Goal: Transaction & Acquisition: Book appointment/travel/reservation

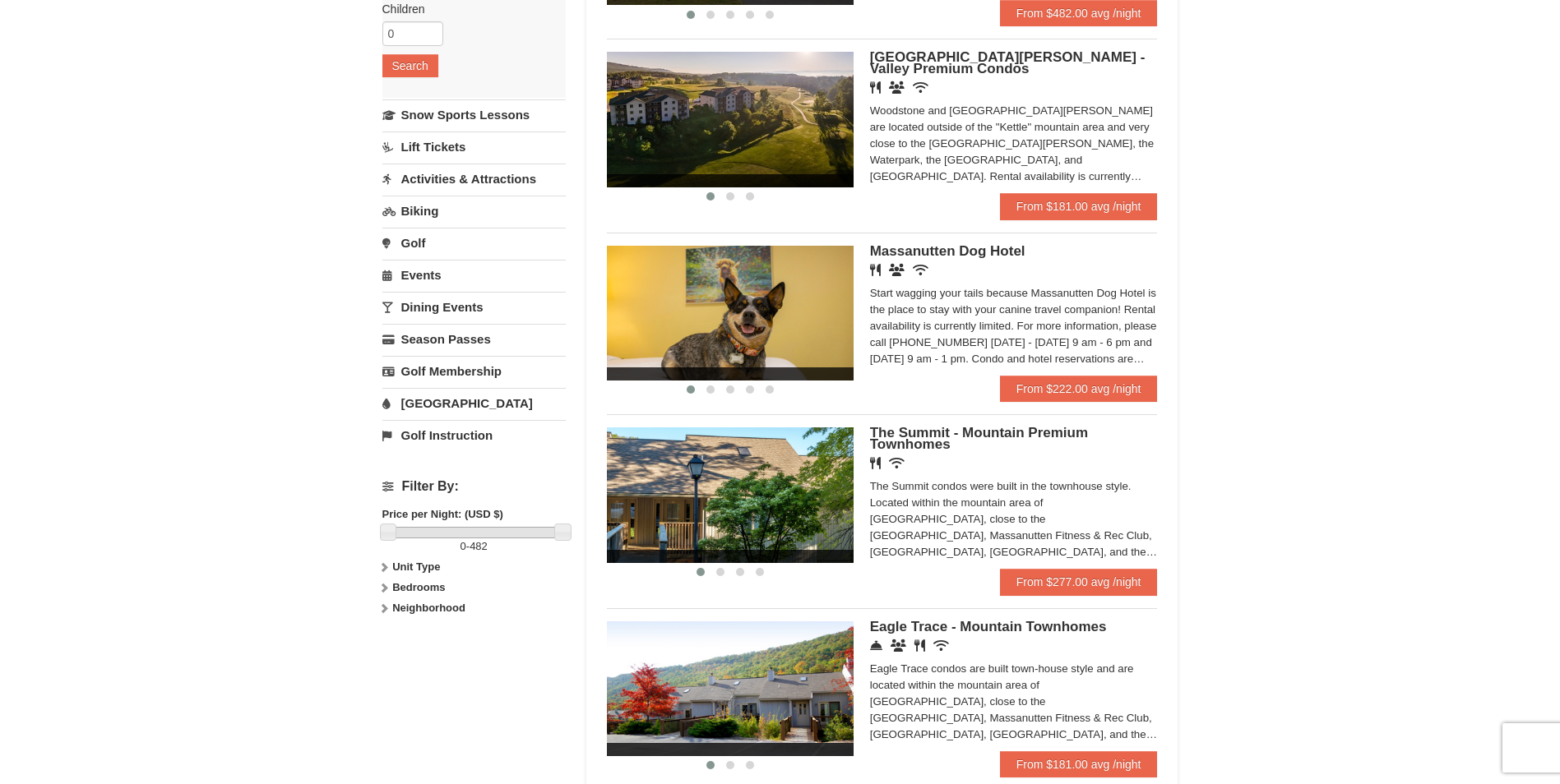
scroll to position [246, 0]
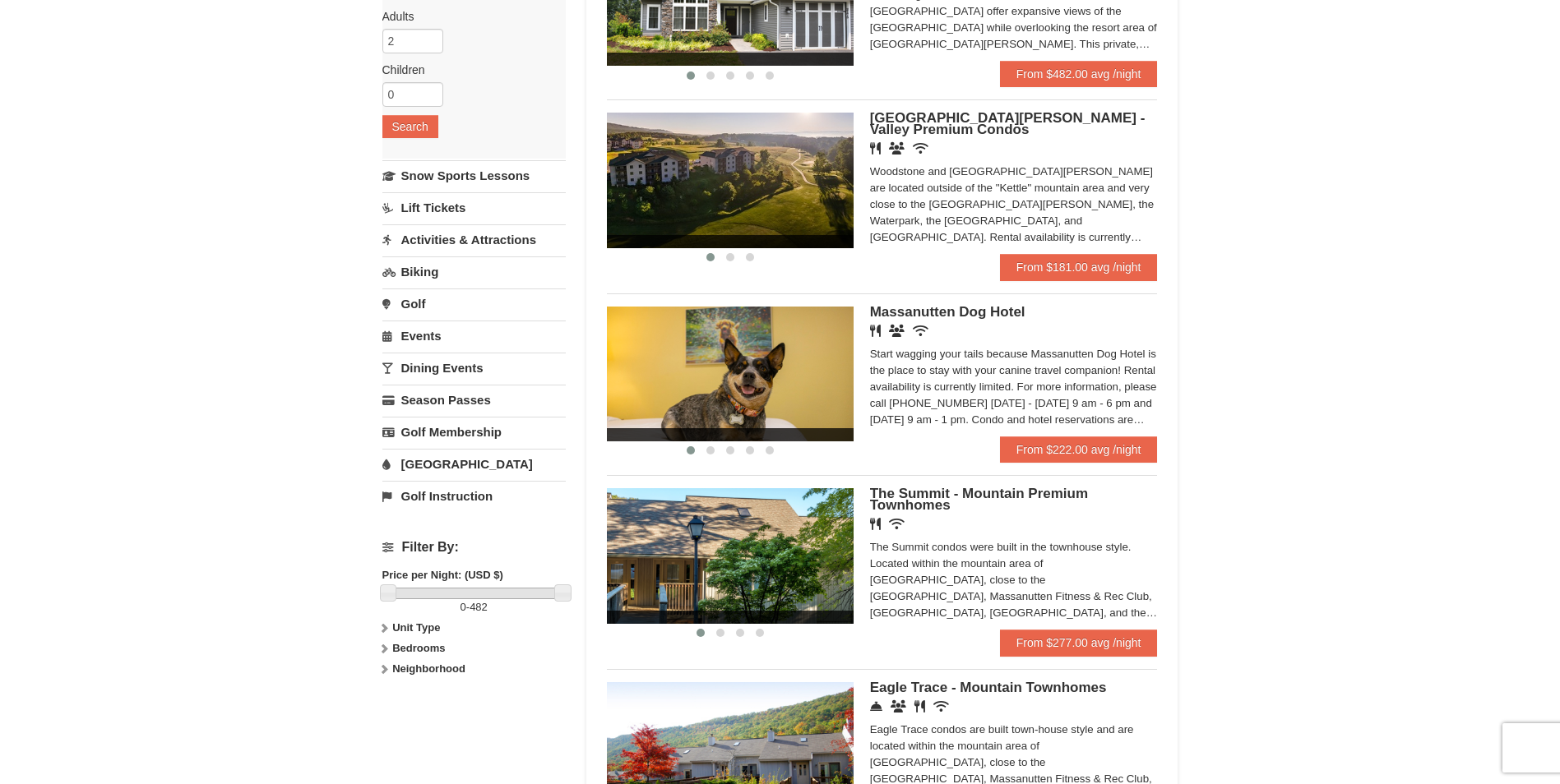
click at [958, 121] on span "[GEOGRAPHIC_DATA][PERSON_NAME] - Valley Premium Condos" at bounding box center [1008, 124] width 276 height 27
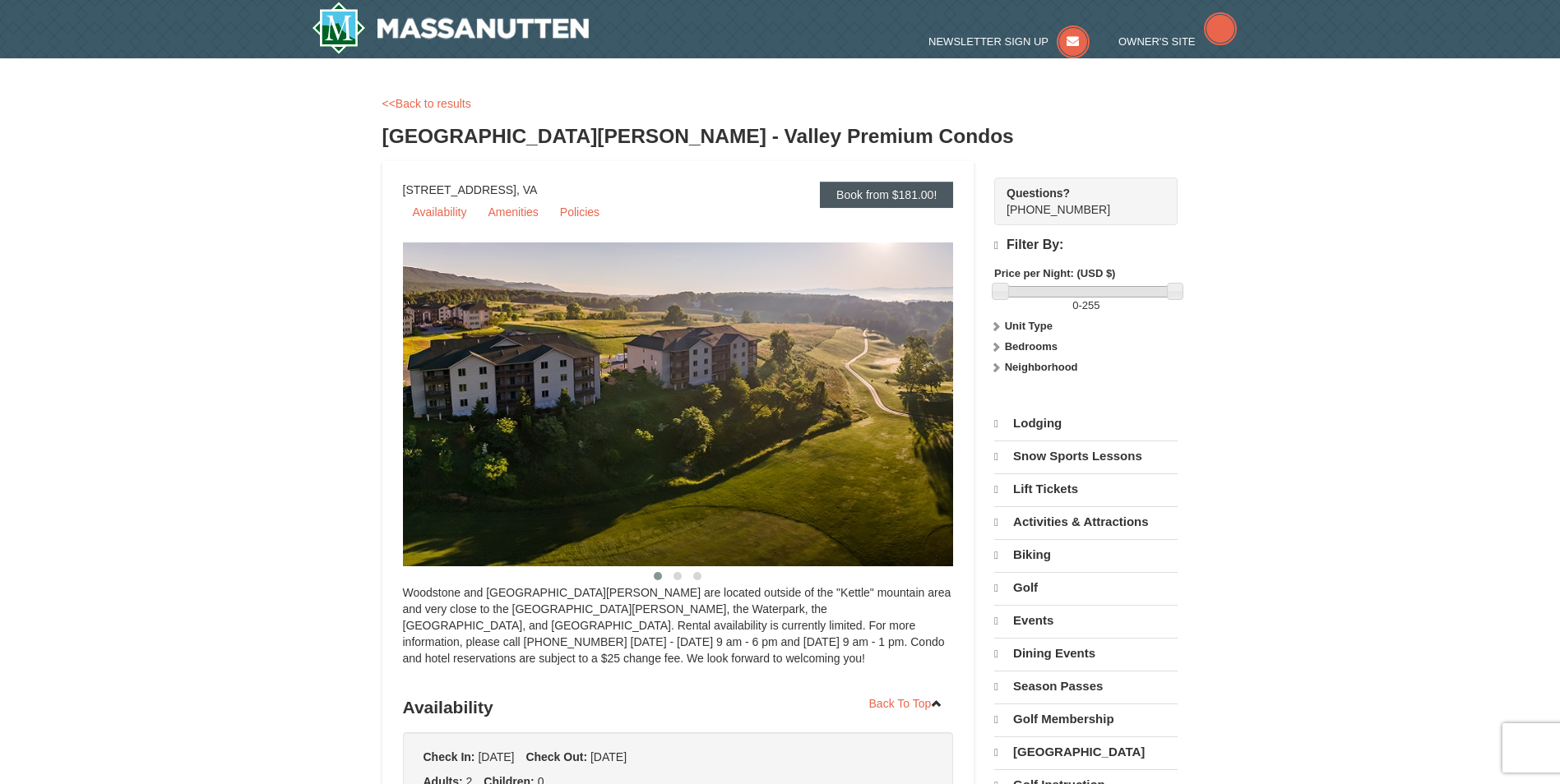
select select "10"
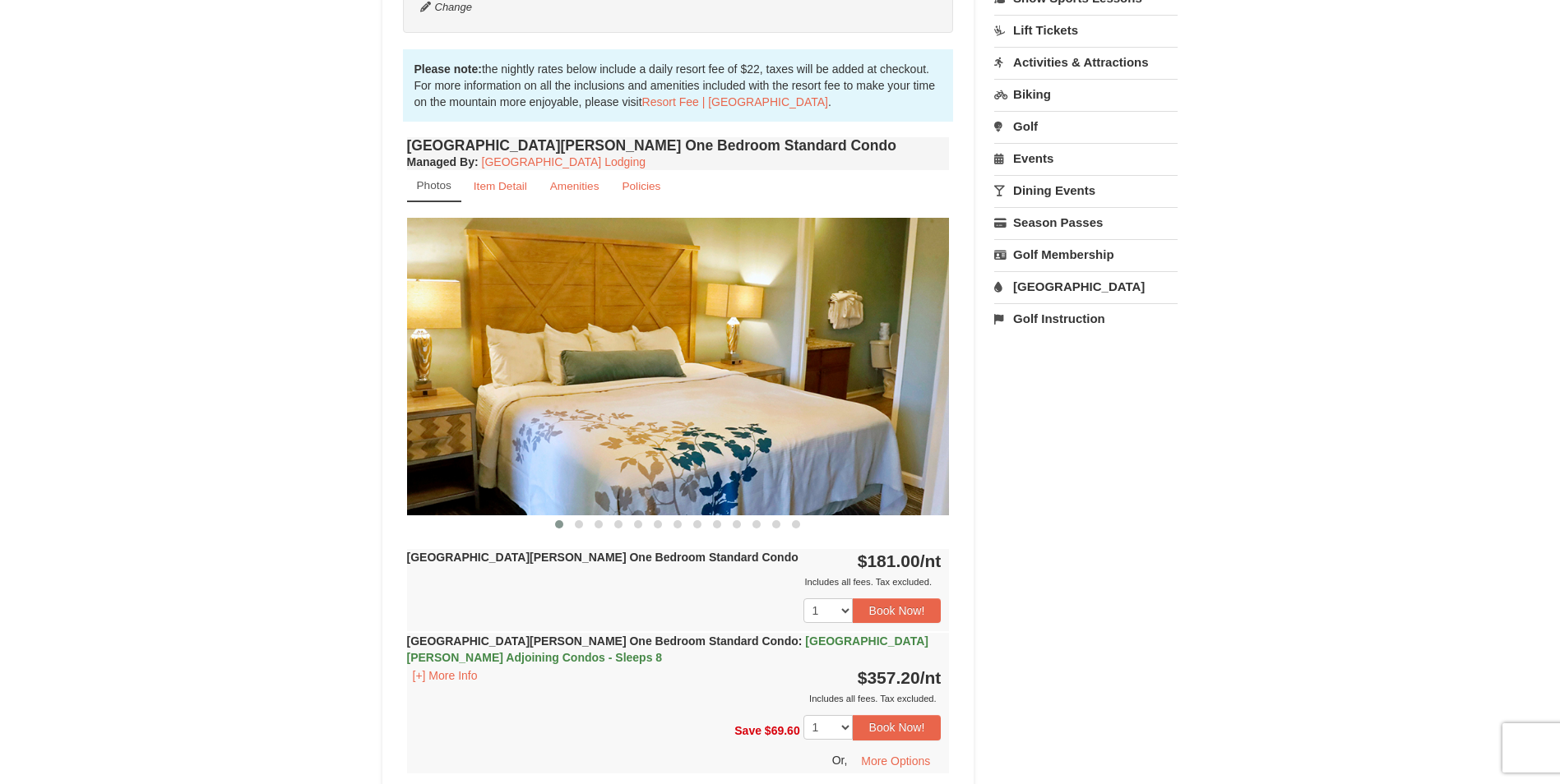
scroll to position [493, 0]
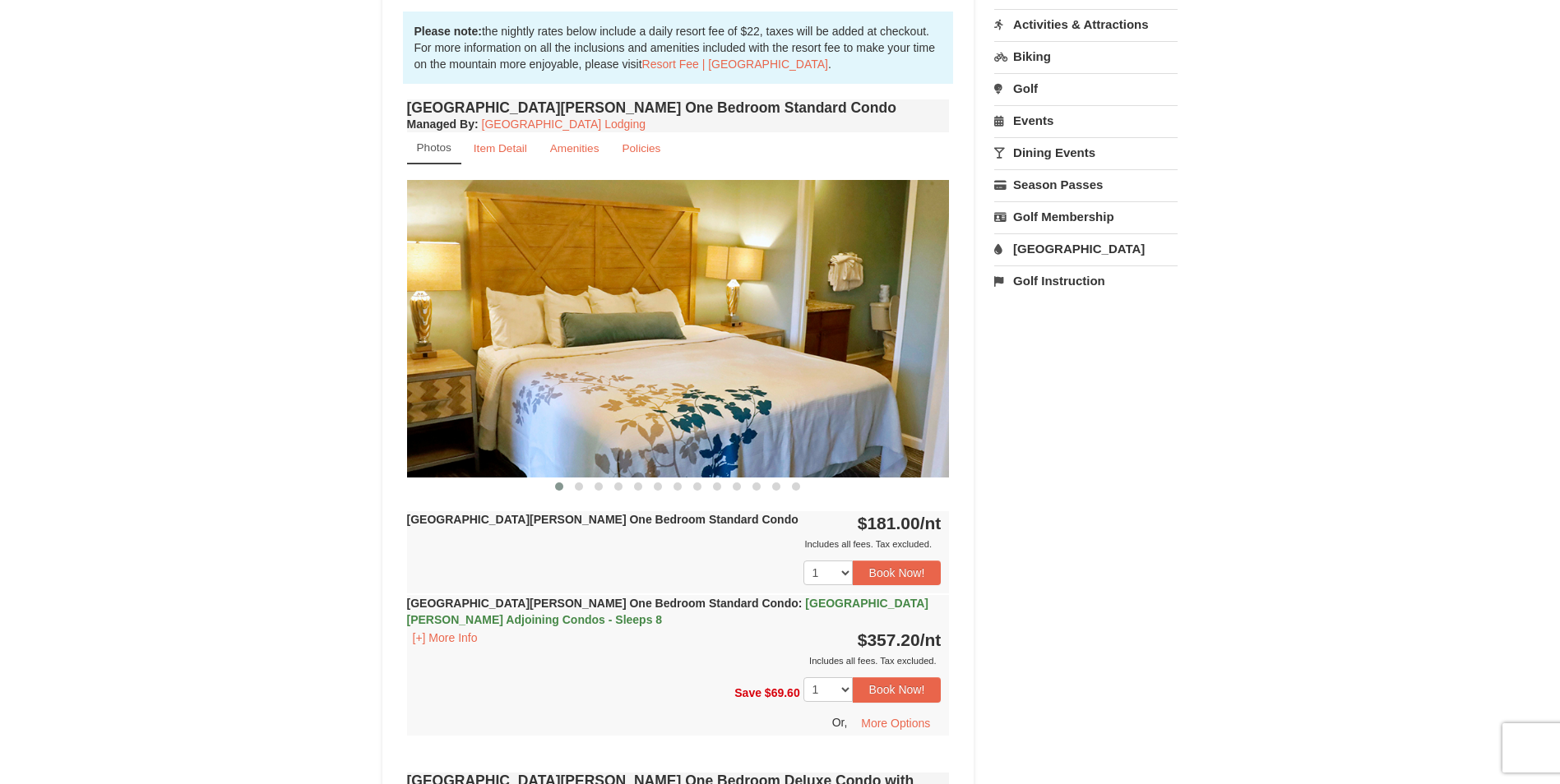
click at [927, 327] on img at bounding box center [679, 329] width 543 height 297
click at [695, 332] on img at bounding box center [679, 329] width 543 height 297
drag, startPoint x: 695, startPoint y: 334, endPoint x: 565, endPoint y: 336, distance: 130.0
click at [576, 334] on img at bounding box center [679, 329] width 543 height 297
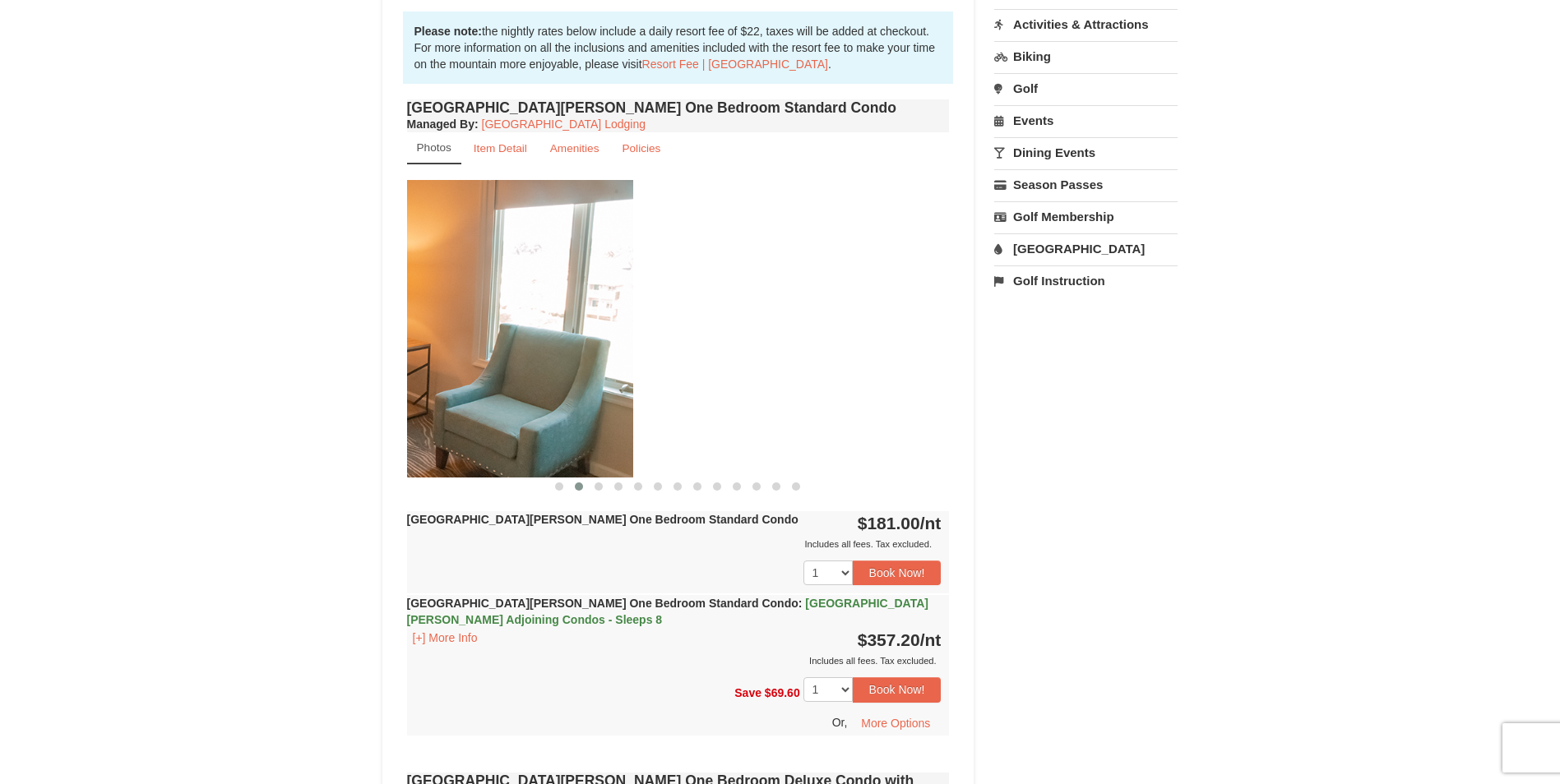
drag, startPoint x: 867, startPoint y: 333, endPoint x: 332, endPoint y: 319, distance: 535.2
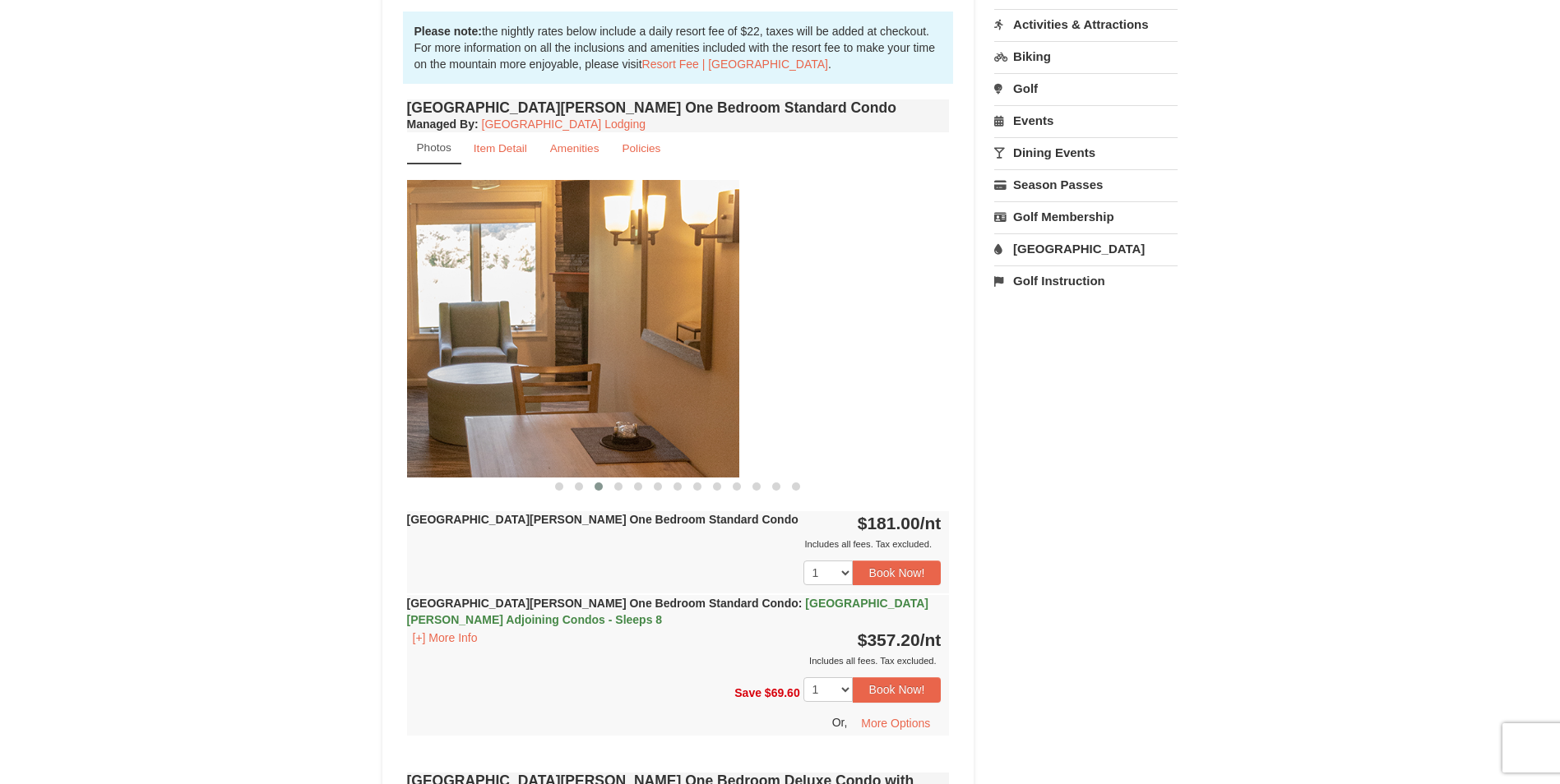
drag, startPoint x: 825, startPoint y: 326, endPoint x: 495, endPoint y: 342, distance: 330.4
click at [495, 342] on img at bounding box center [468, 329] width 543 height 297
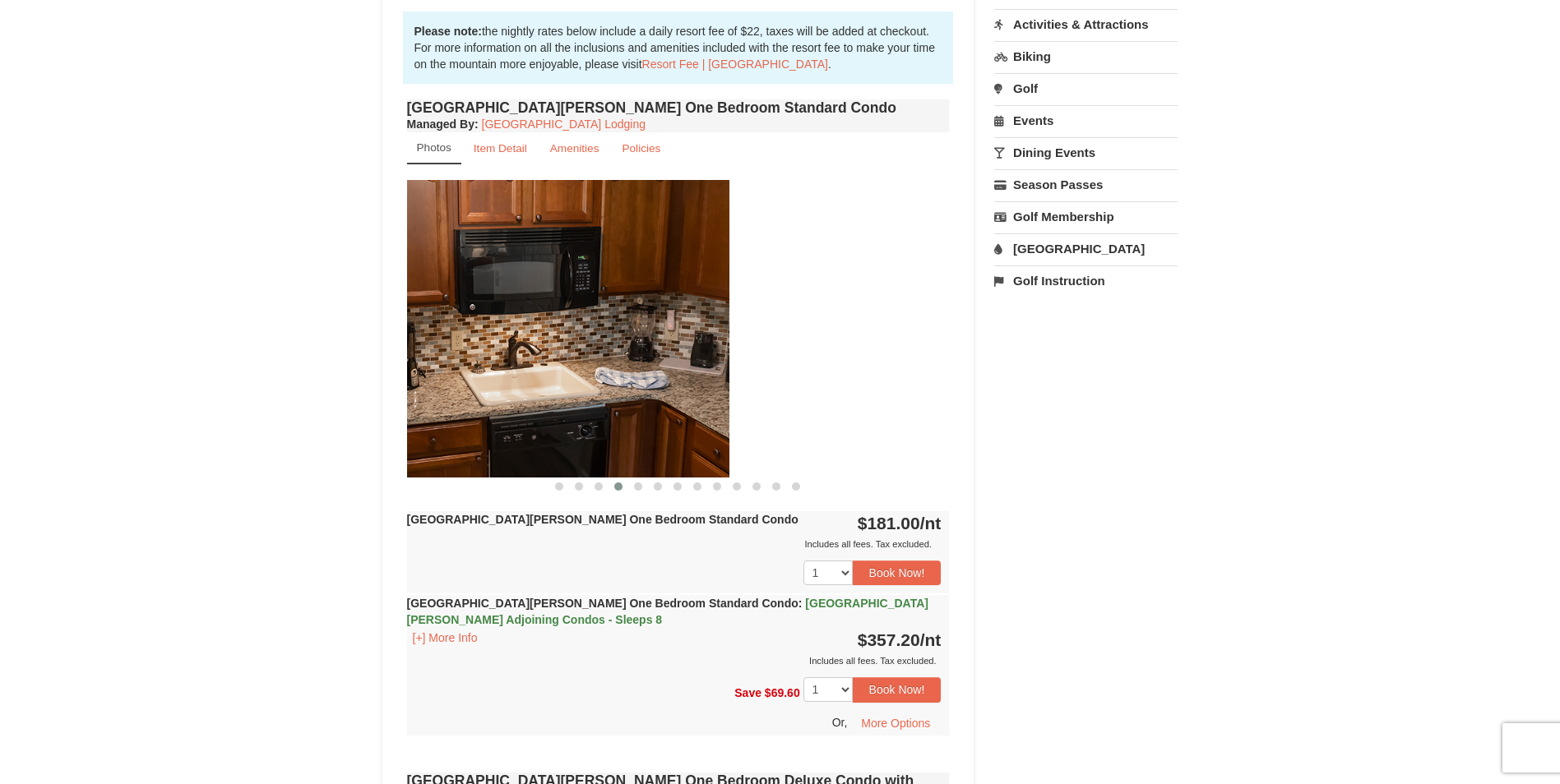
drag, startPoint x: 868, startPoint y: 322, endPoint x: 539, endPoint y: 350, distance: 330.2
click at [540, 350] on img at bounding box center [458, 329] width 543 height 297
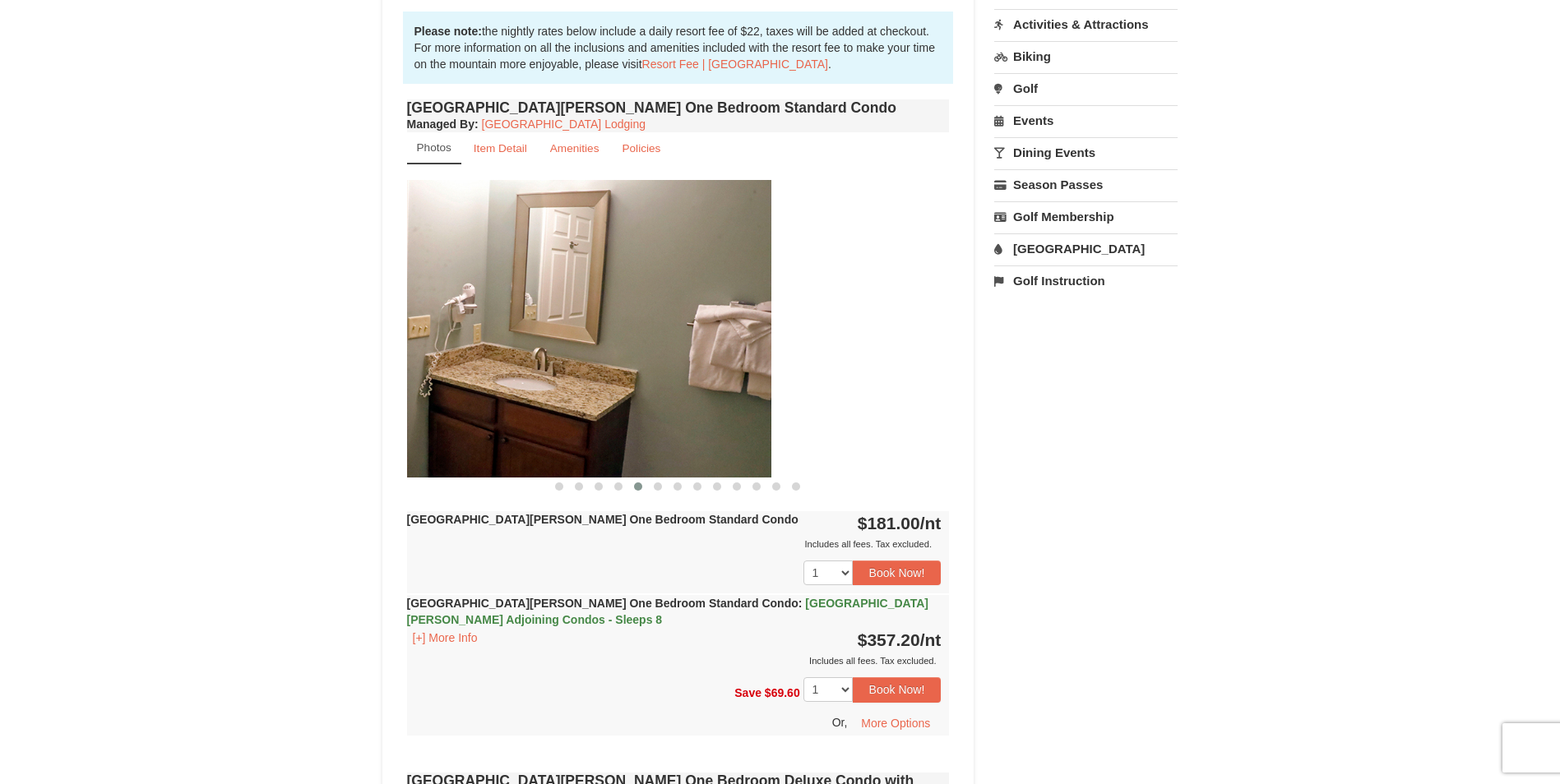
drag, startPoint x: 801, startPoint y: 313, endPoint x: 396, endPoint y: 303, distance: 405.1
click at [554, 319] on img at bounding box center [500, 329] width 543 height 297
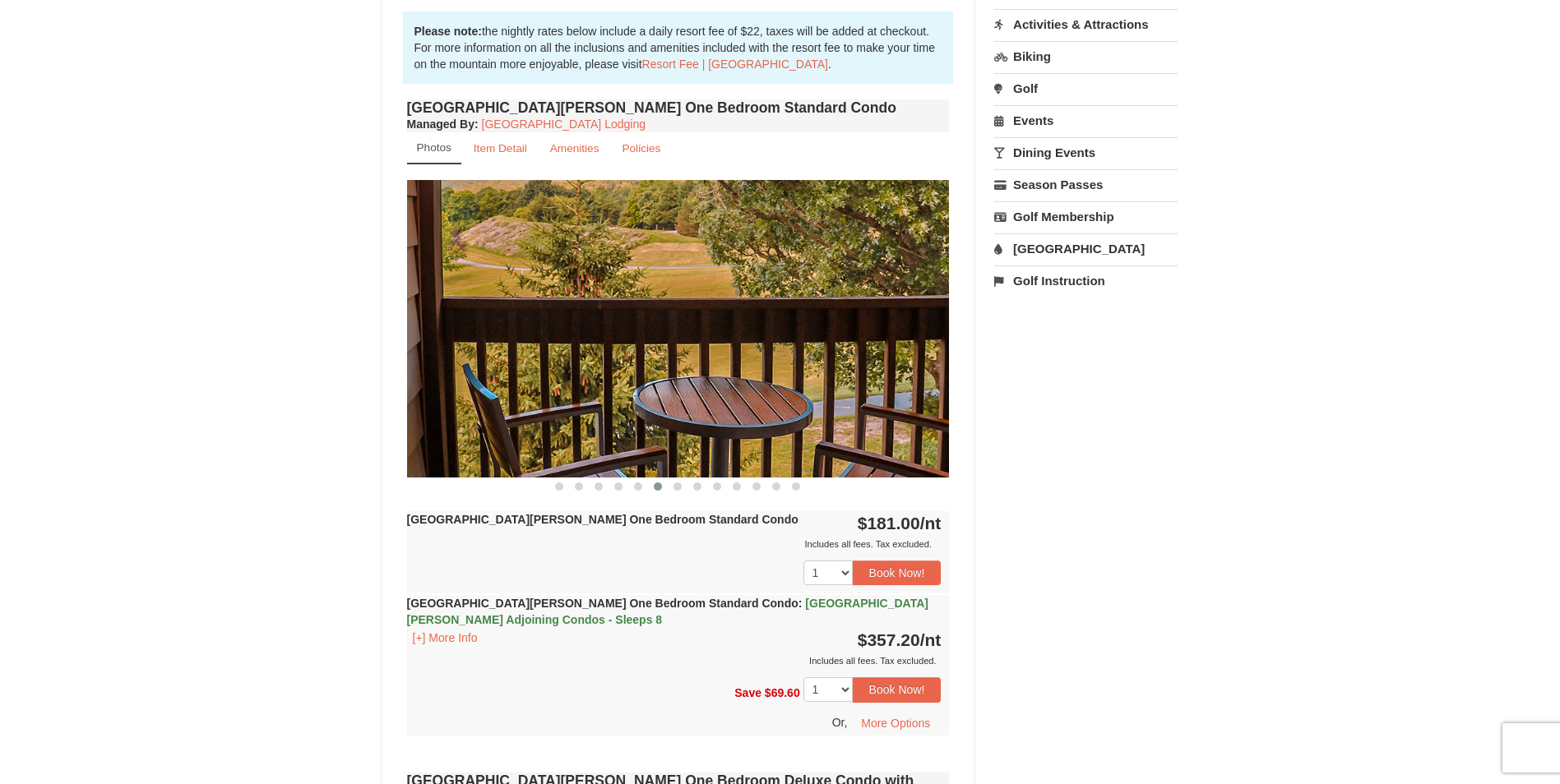
drag, startPoint x: 824, startPoint y: 351, endPoint x: 494, endPoint y: 335, distance: 330.4
click at [502, 336] on img at bounding box center [679, 329] width 543 height 297
drag, startPoint x: 796, startPoint y: 347, endPoint x: 462, endPoint y: 343, distance: 334.0
click at [468, 343] on img at bounding box center [679, 329] width 543 height 297
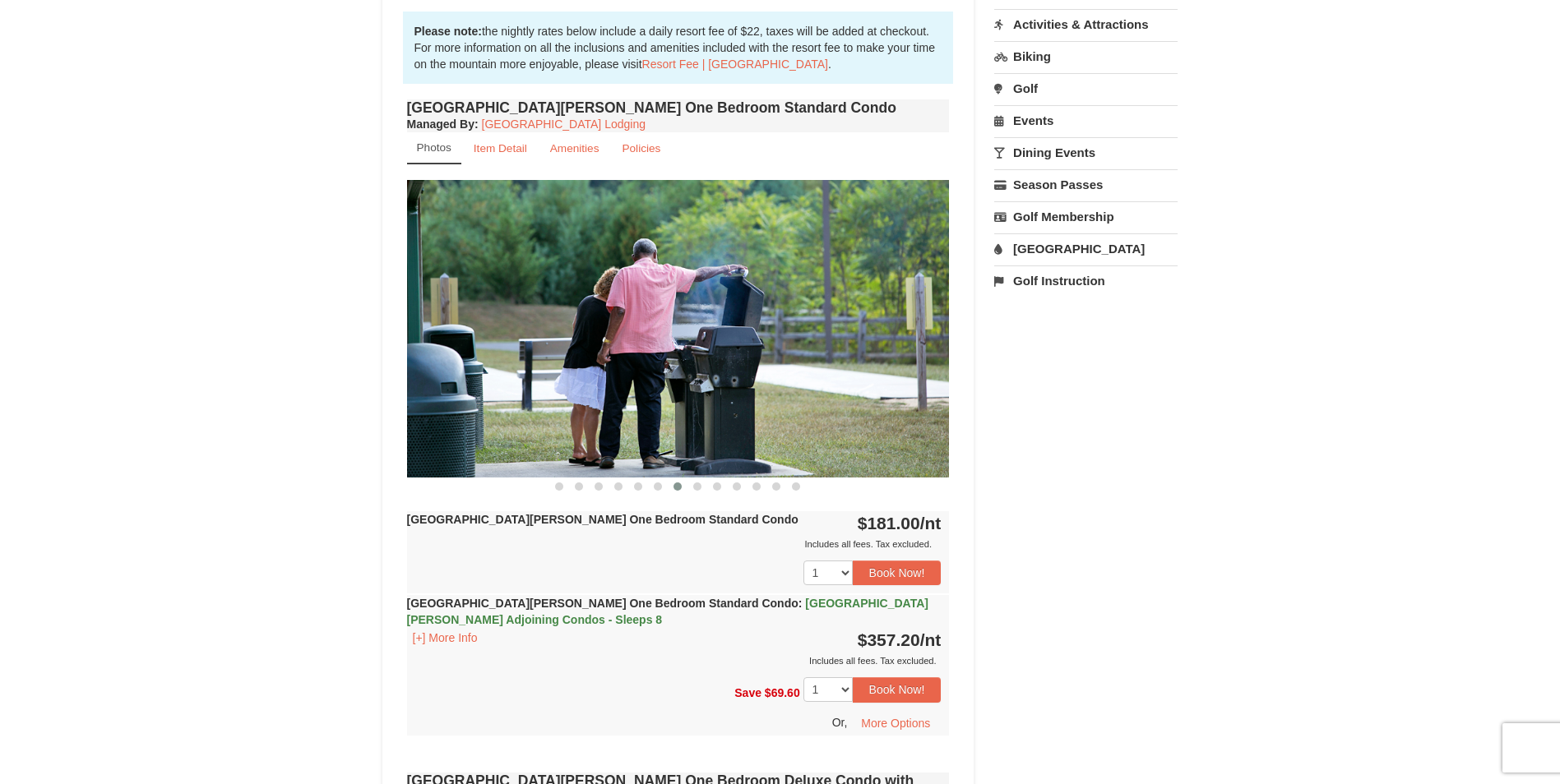
drag, startPoint x: 826, startPoint y: 371, endPoint x: 430, endPoint y: 365, distance: 396.0
click at [430, 365] on img at bounding box center [679, 329] width 543 height 297
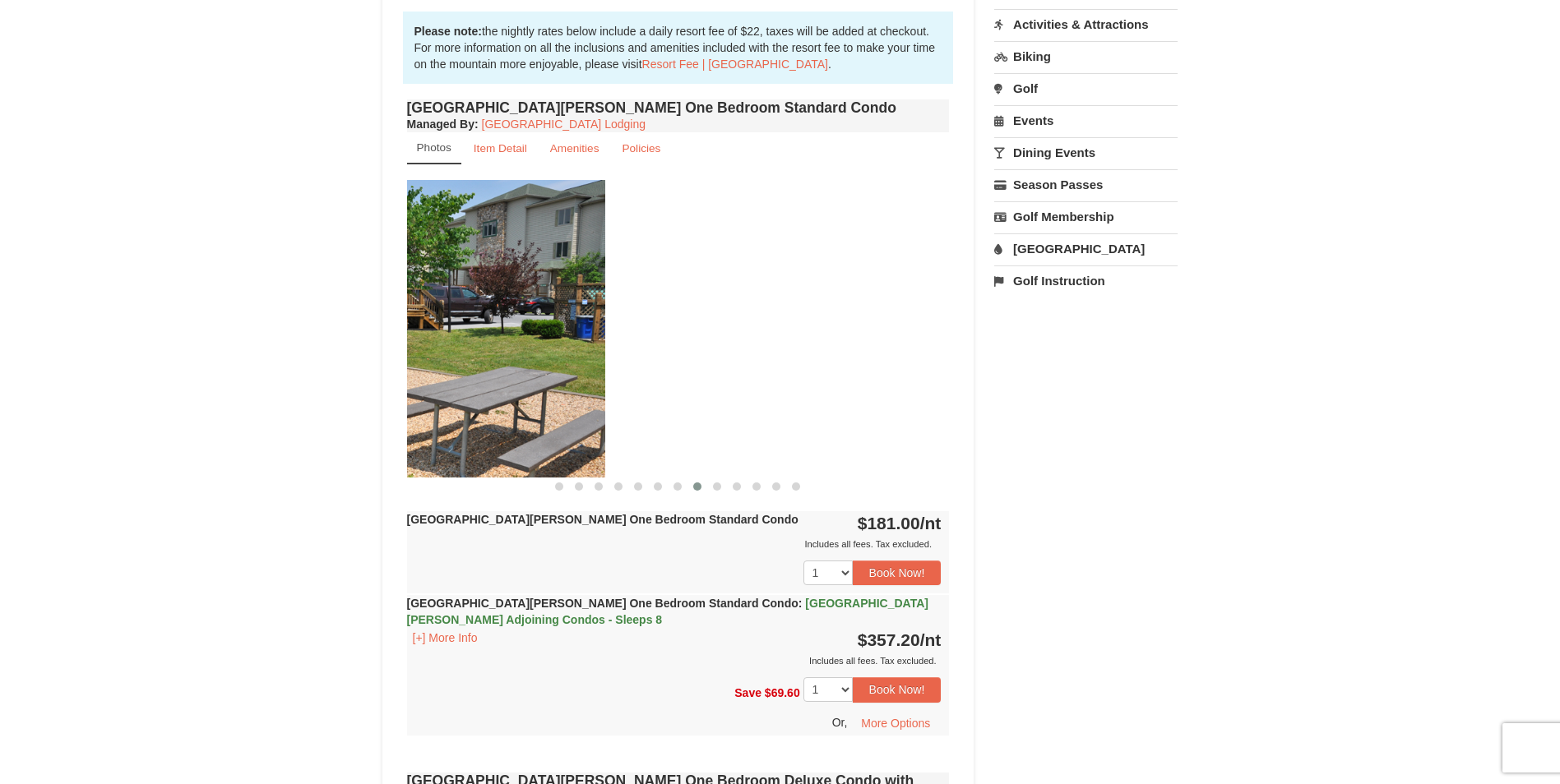
drag, startPoint x: 874, startPoint y: 374, endPoint x: 506, endPoint y: 362, distance: 368.2
click at [511, 362] on img at bounding box center [334, 329] width 543 height 297
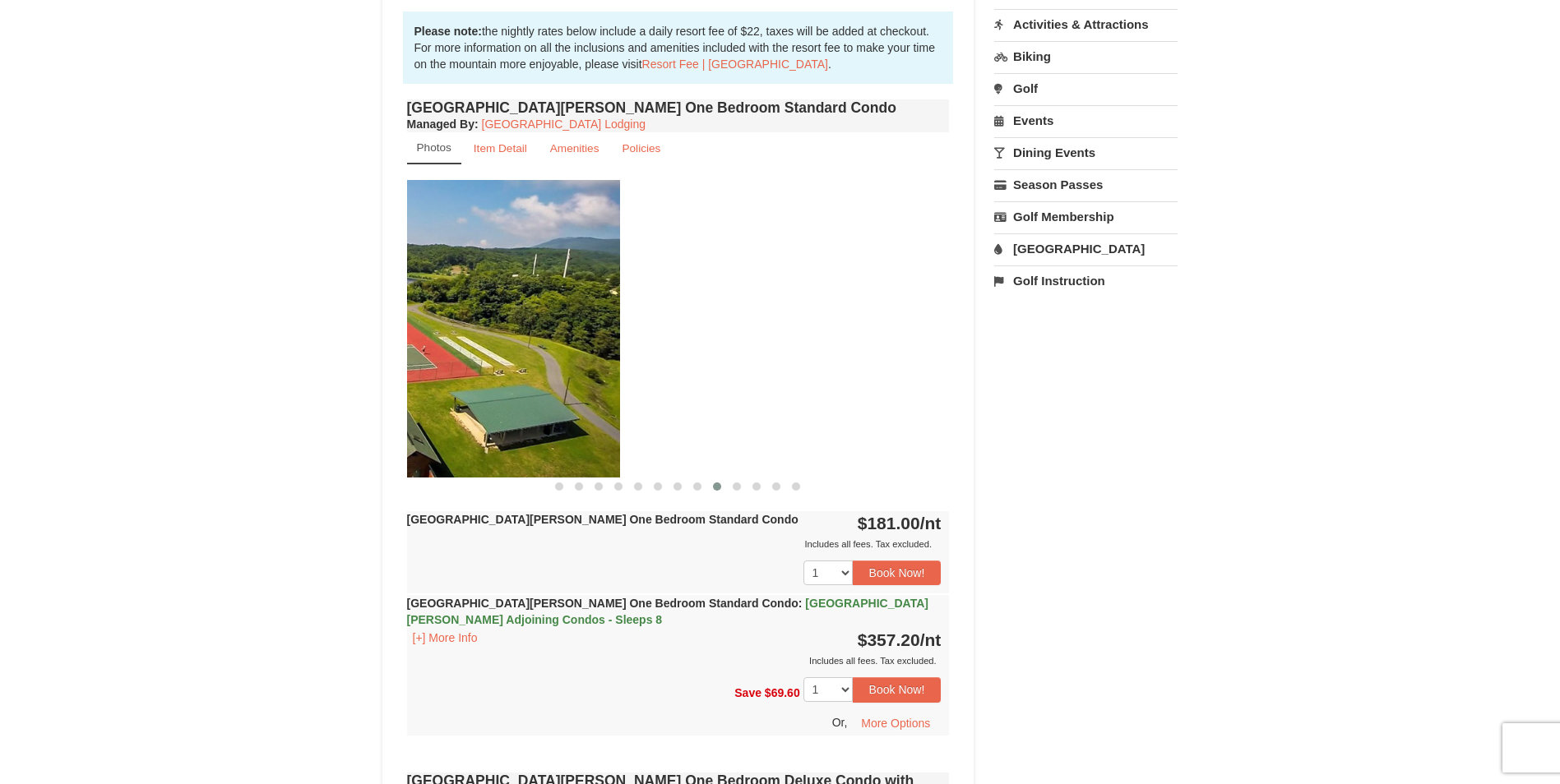
drag, startPoint x: 849, startPoint y: 374, endPoint x: 492, endPoint y: 355, distance: 357.5
click at [514, 355] on img at bounding box center [349, 329] width 543 height 297
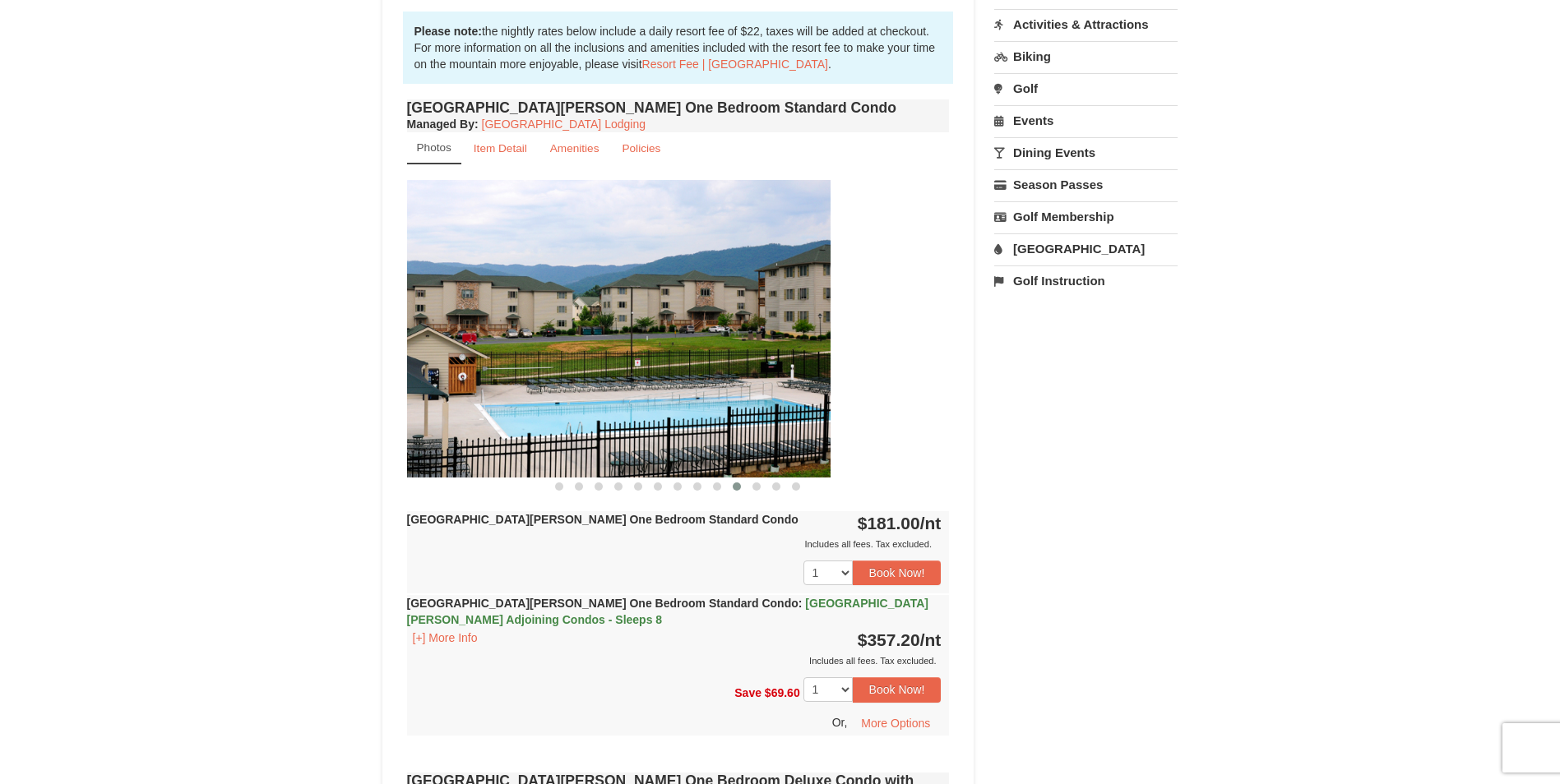
drag, startPoint x: 853, startPoint y: 358, endPoint x: 487, endPoint y: 342, distance: 366.3
click at [509, 343] on img at bounding box center [559, 329] width 543 height 297
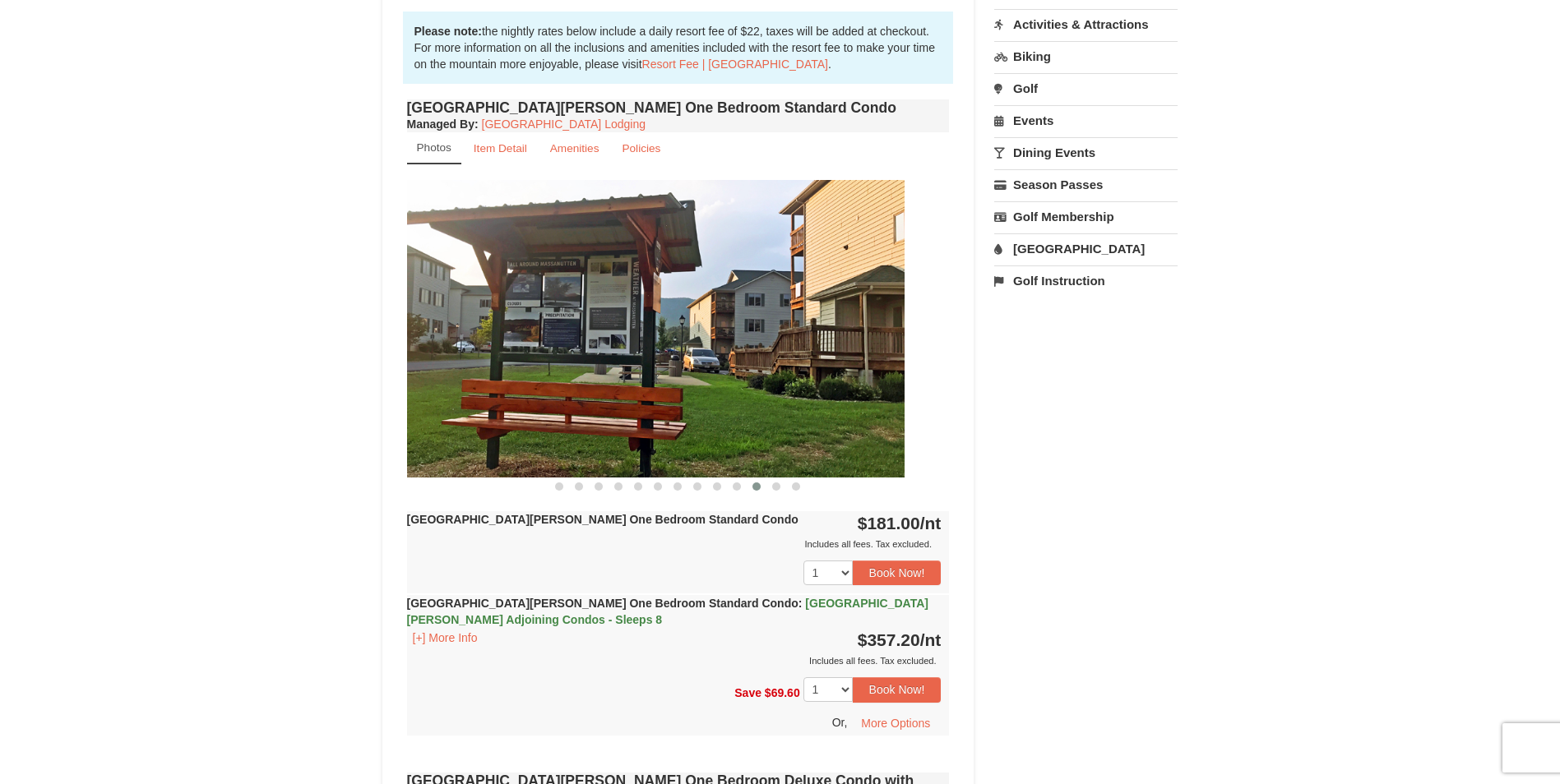
drag, startPoint x: 870, startPoint y: 367, endPoint x: 383, endPoint y: 343, distance: 487.6
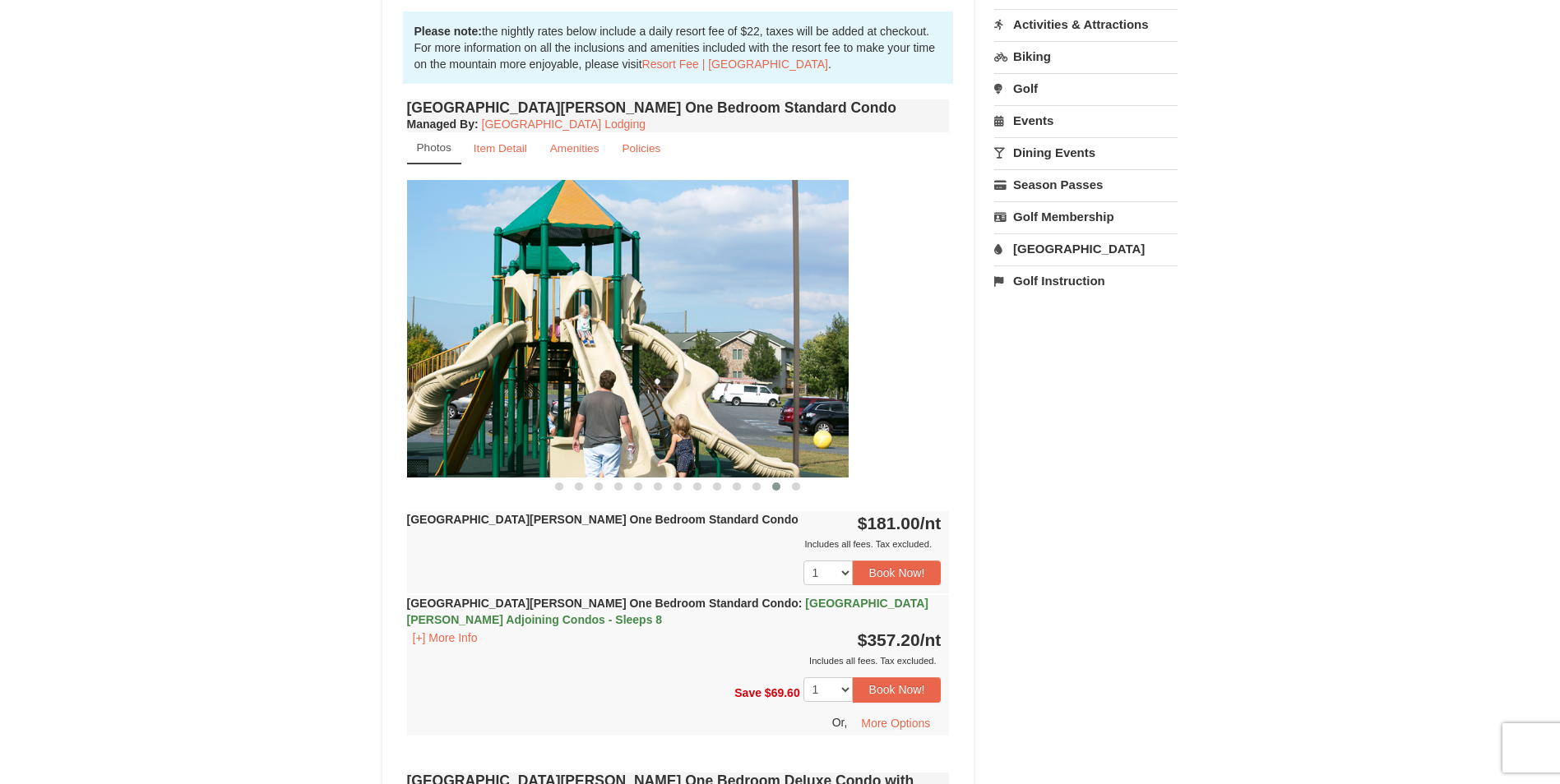
drag, startPoint x: 845, startPoint y: 360, endPoint x: 424, endPoint y: 348, distance: 421.2
click at [430, 348] on img at bounding box center [577, 329] width 543 height 297
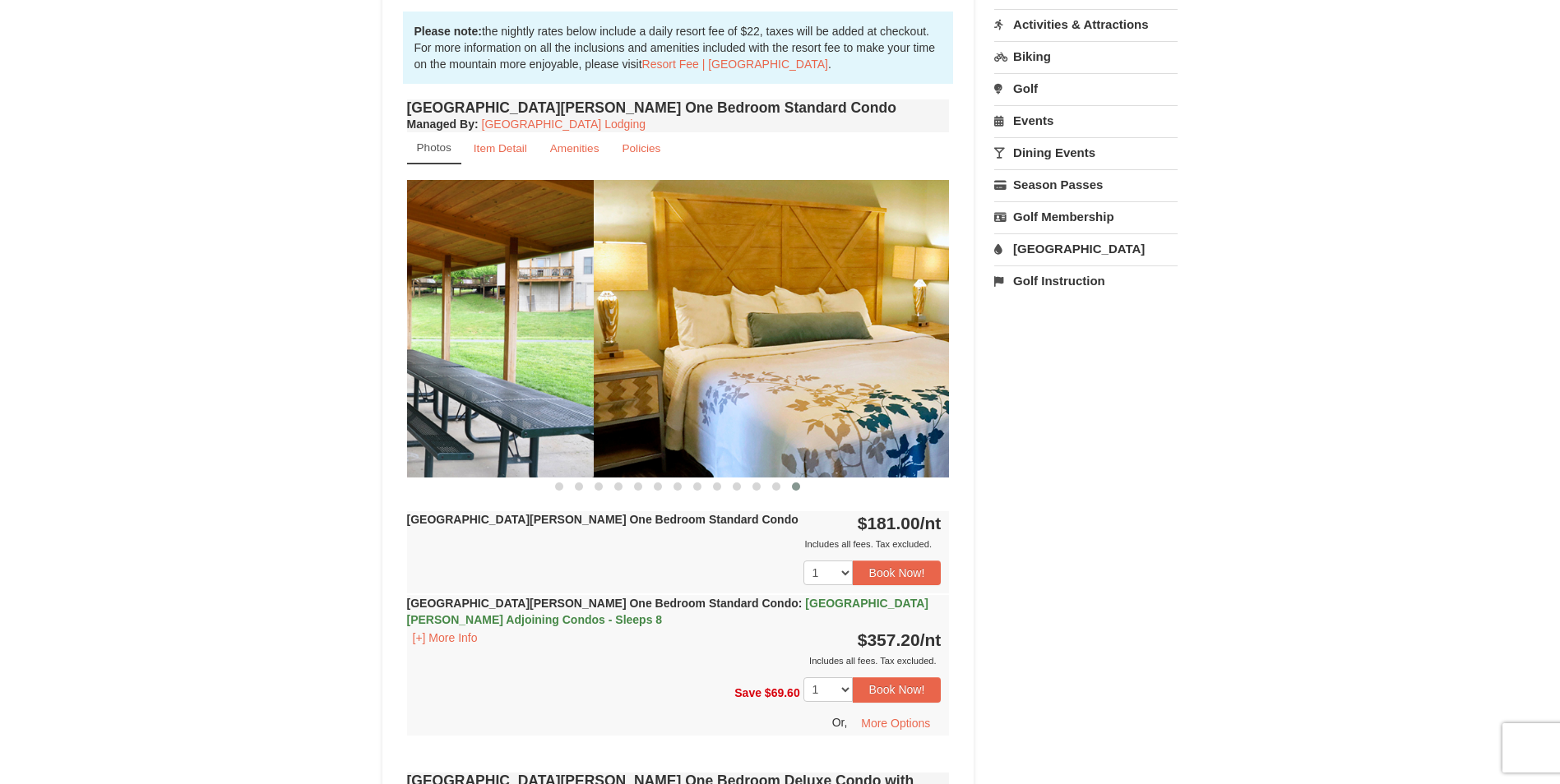
drag, startPoint x: 874, startPoint y: 344, endPoint x: 506, endPoint y: 356, distance: 368.2
click at [507, 356] on img at bounding box center [322, 329] width 543 height 297
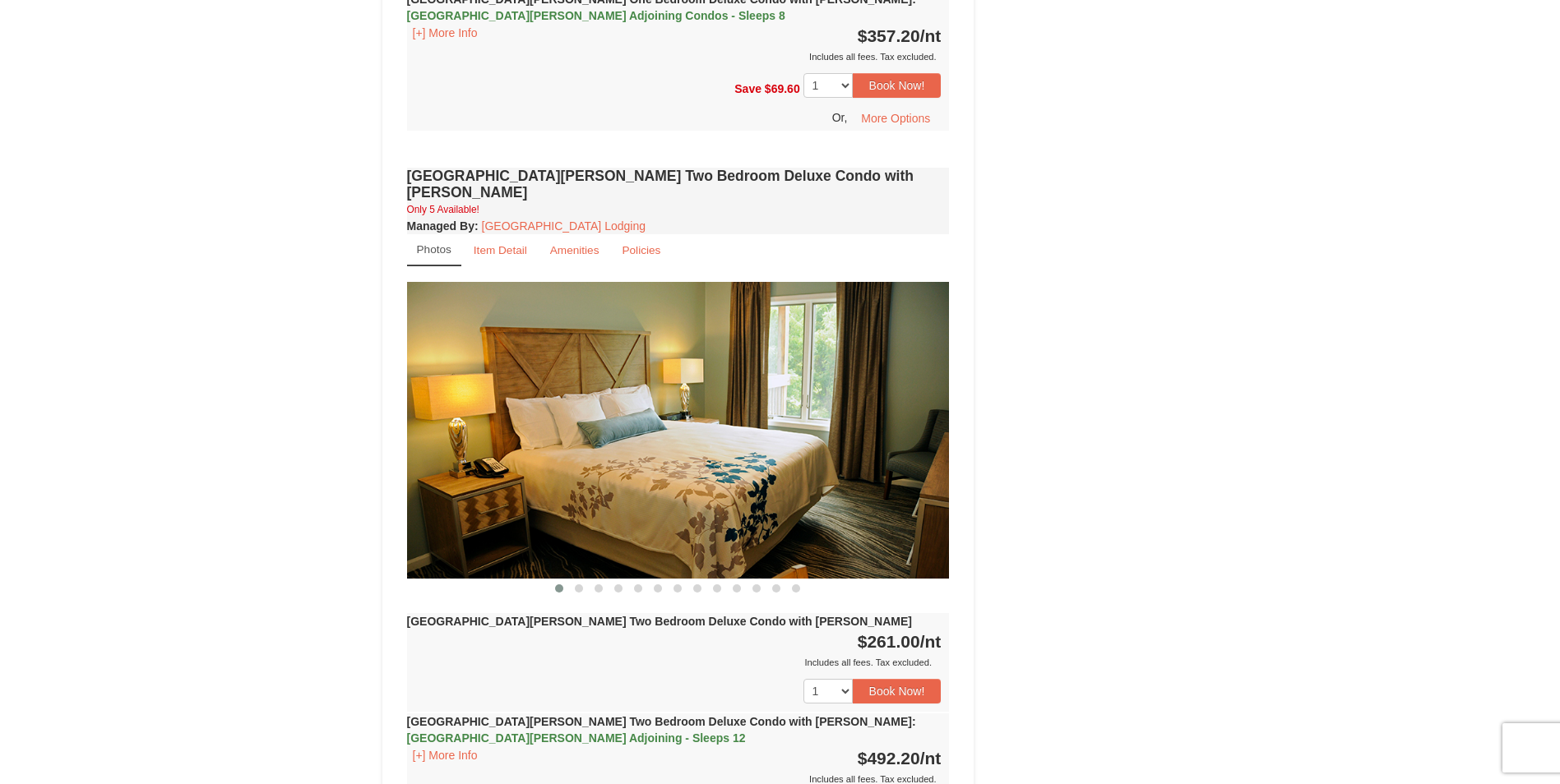
scroll to position [1808, 0]
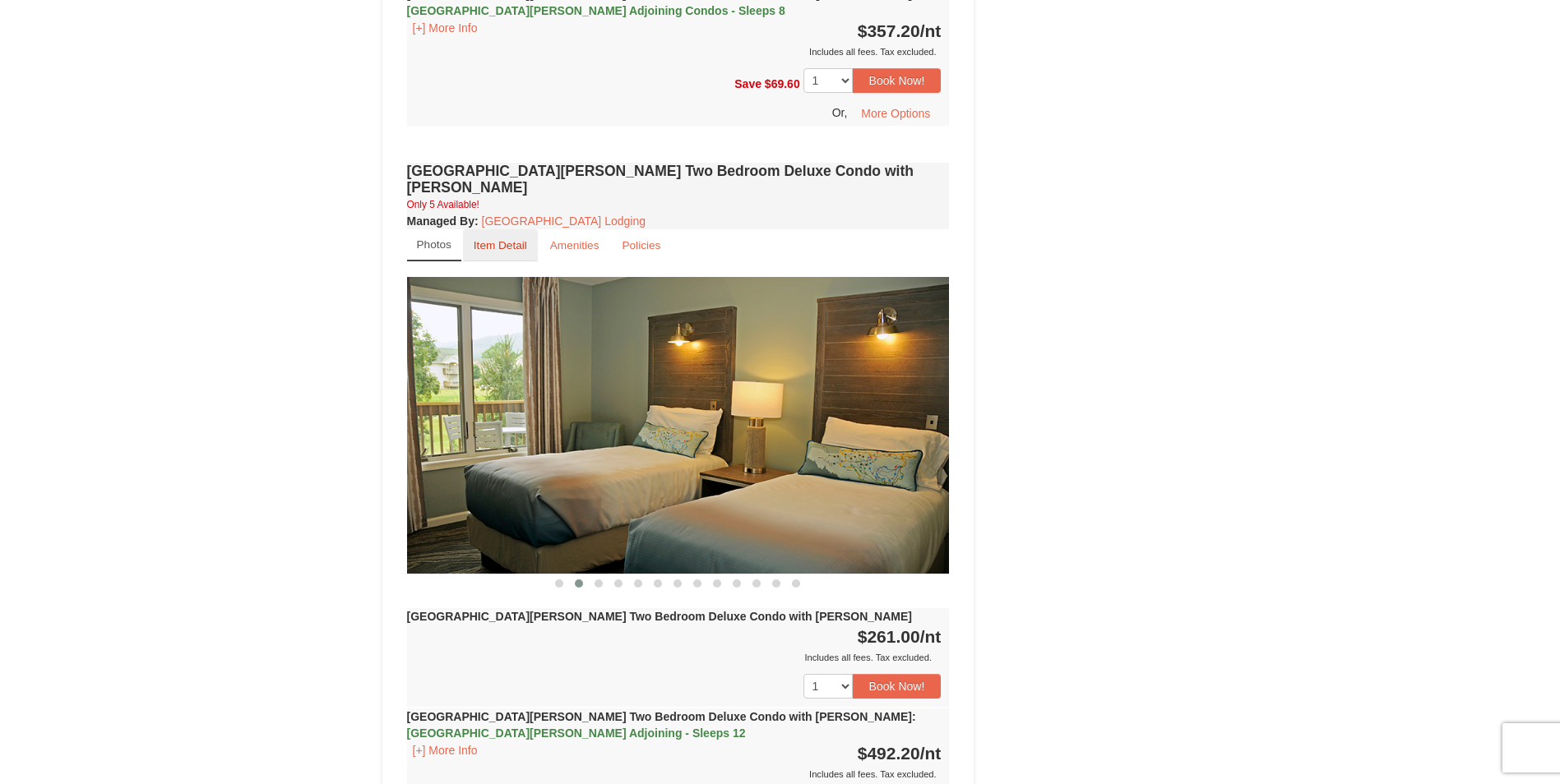
click at [524, 229] on link "Item Detail" at bounding box center [500, 245] width 75 height 32
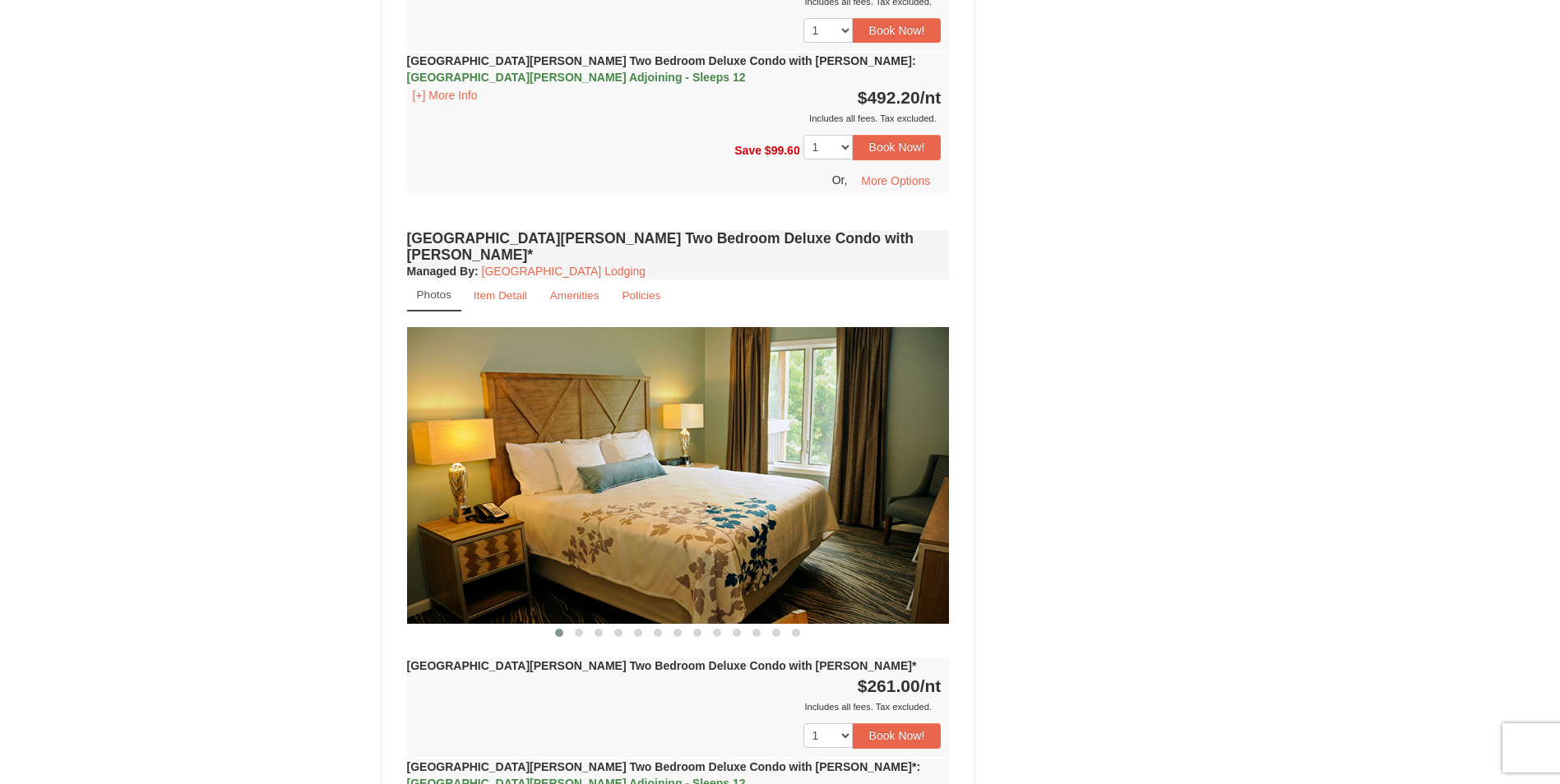
scroll to position [2302, 0]
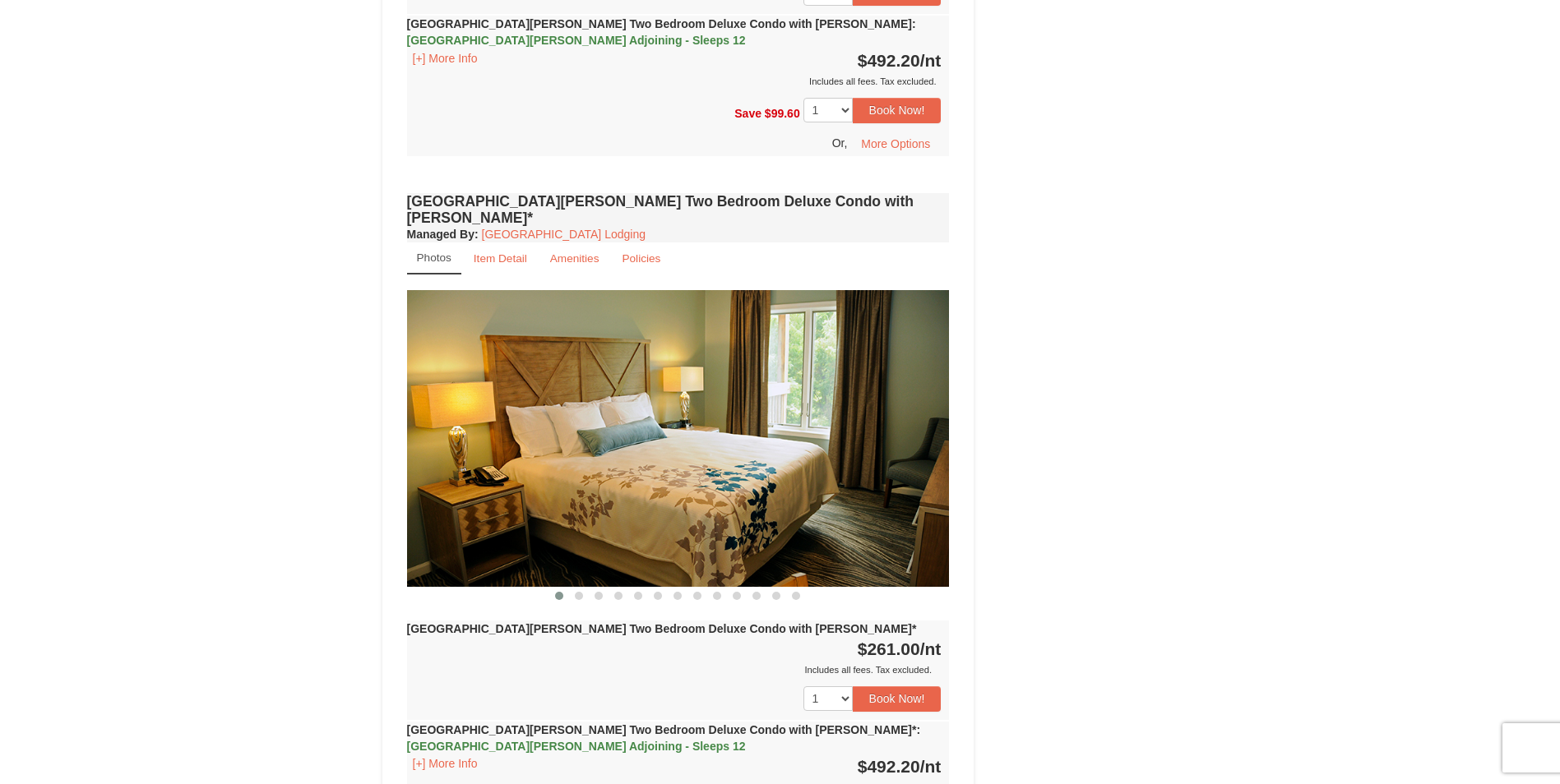
drag, startPoint x: 777, startPoint y: 425, endPoint x: 463, endPoint y: 401, distance: 314.9
click at [503, 401] on img at bounding box center [679, 439] width 543 height 297
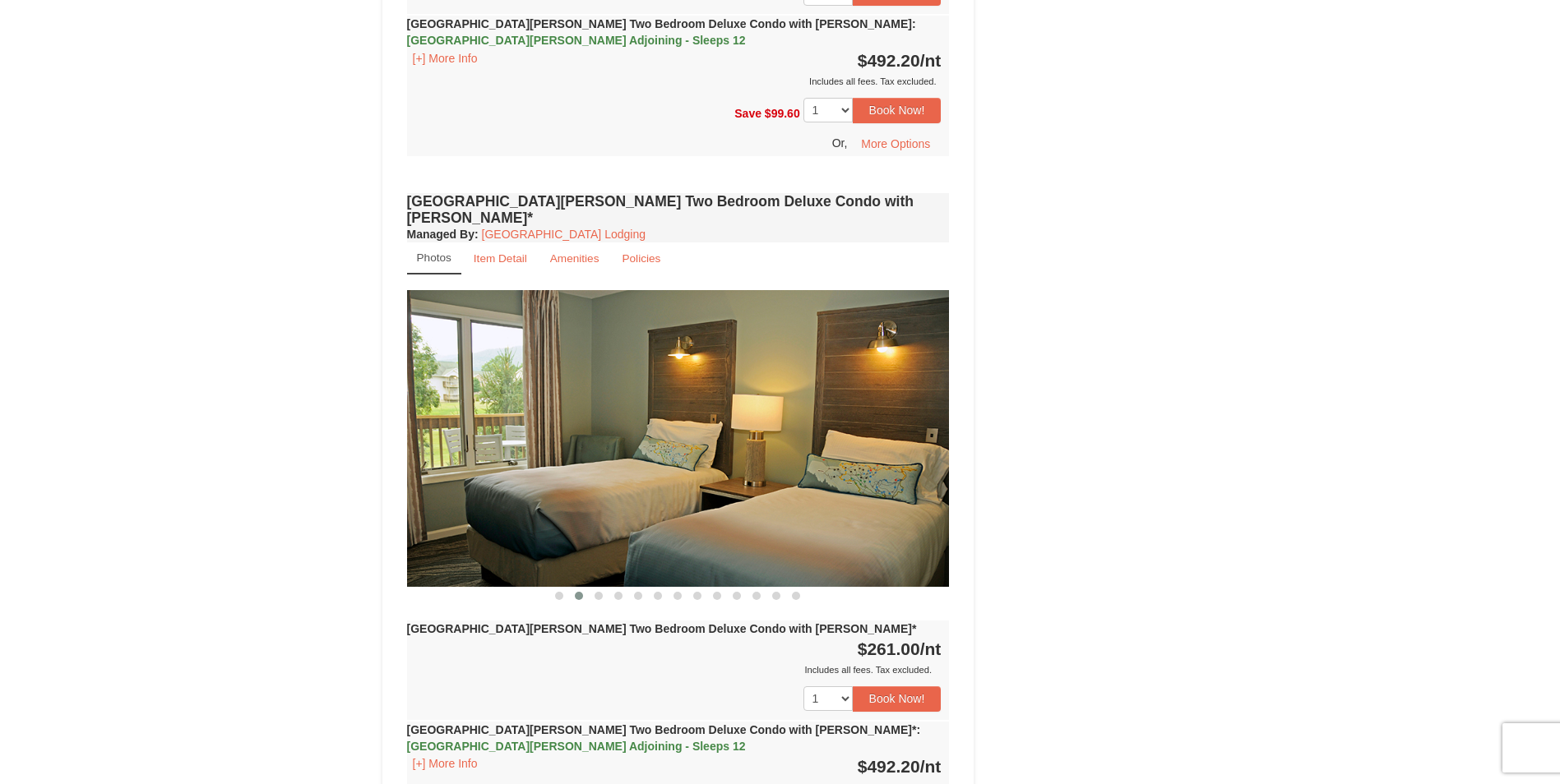
drag, startPoint x: 819, startPoint y: 410, endPoint x: 241, endPoint y: 344, distance: 581.8
click at [241, 344] on div "× <<Back to results Woodstone Meadows - Valley Premium Condos Book from $181.00…" at bounding box center [780, 222] width 1560 height 4933
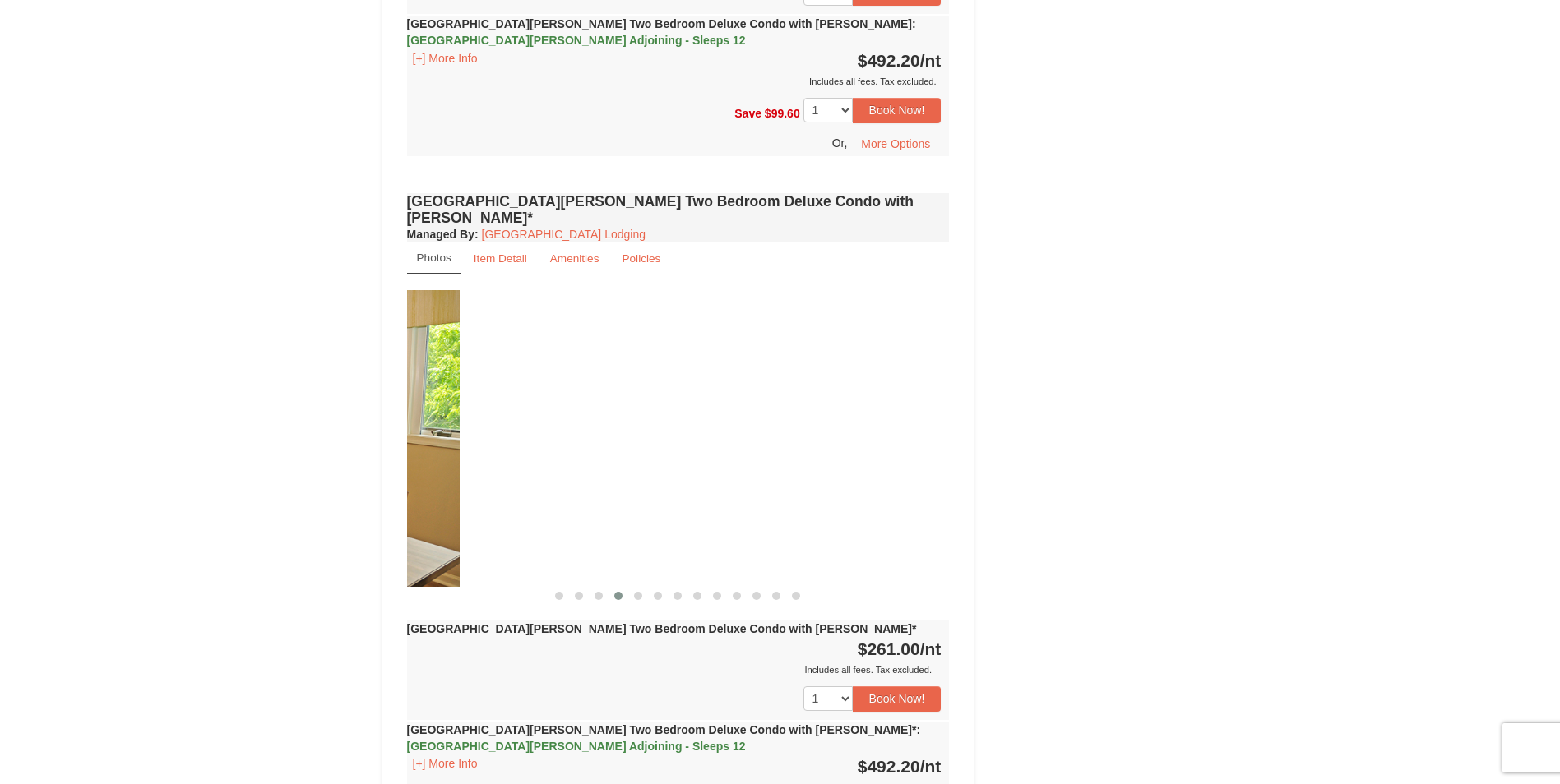
drag, startPoint x: 826, startPoint y: 395, endPoint x: 314, endPoint y: 352, distance: 513.8
click at [314, 352] on div "× <<Back to results Woodstone Meadows - Valley Premium Condos Book from $181.00…" at bounding box center [780, 222] width 1560 height 4933
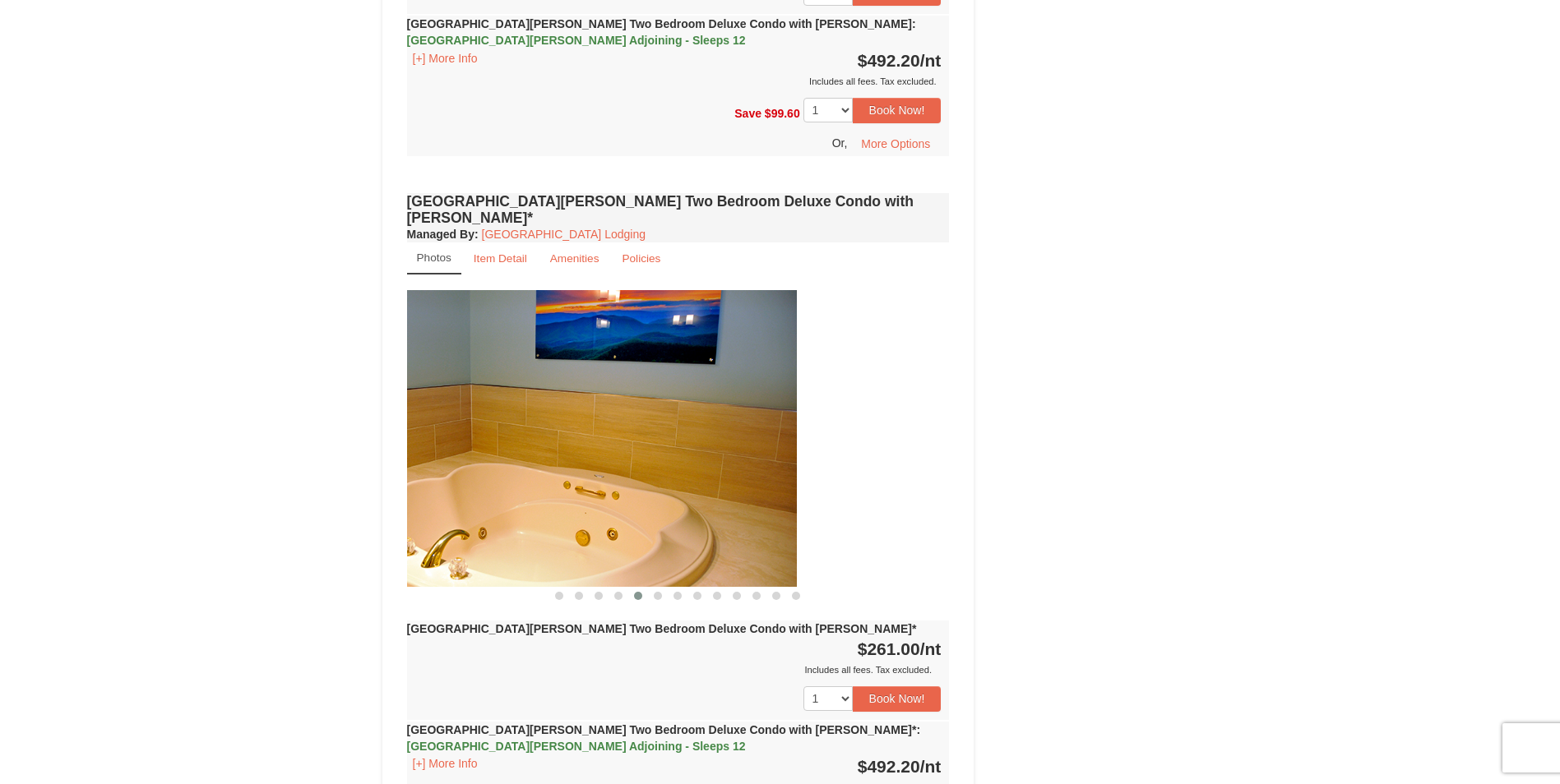
drag, startPoint x: 854, startPoint y: 390, endPoint x: 539, endPoint y: 346, distance: 318.1
click at [546, 344] on img at bounding box center [526, 439] width 543 height 297
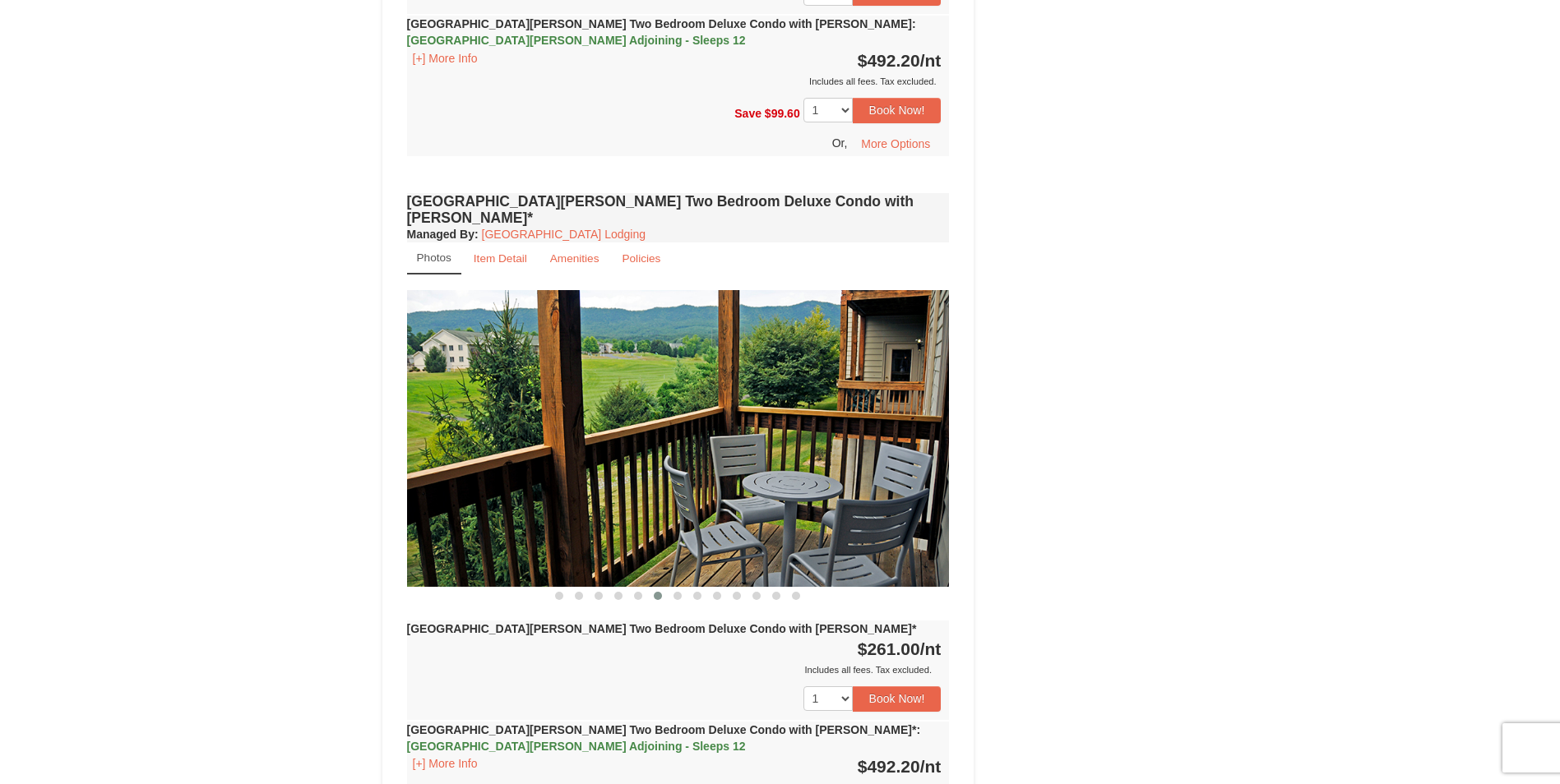
drag, startPoint x: 797, startPoint y: 383, endPoint x: 602, endPoint y: 356, distance: 196.9
click at [608, 356] on img at bounding box center [679, 439] width 543 height 297
drag, startPoint x: 874, startPoint y: 375, endPoint x: 520, endPoint y: 353, distance: 354.7
click at [520, 353] on img at bounding box center [679, 439] width 543 height 297
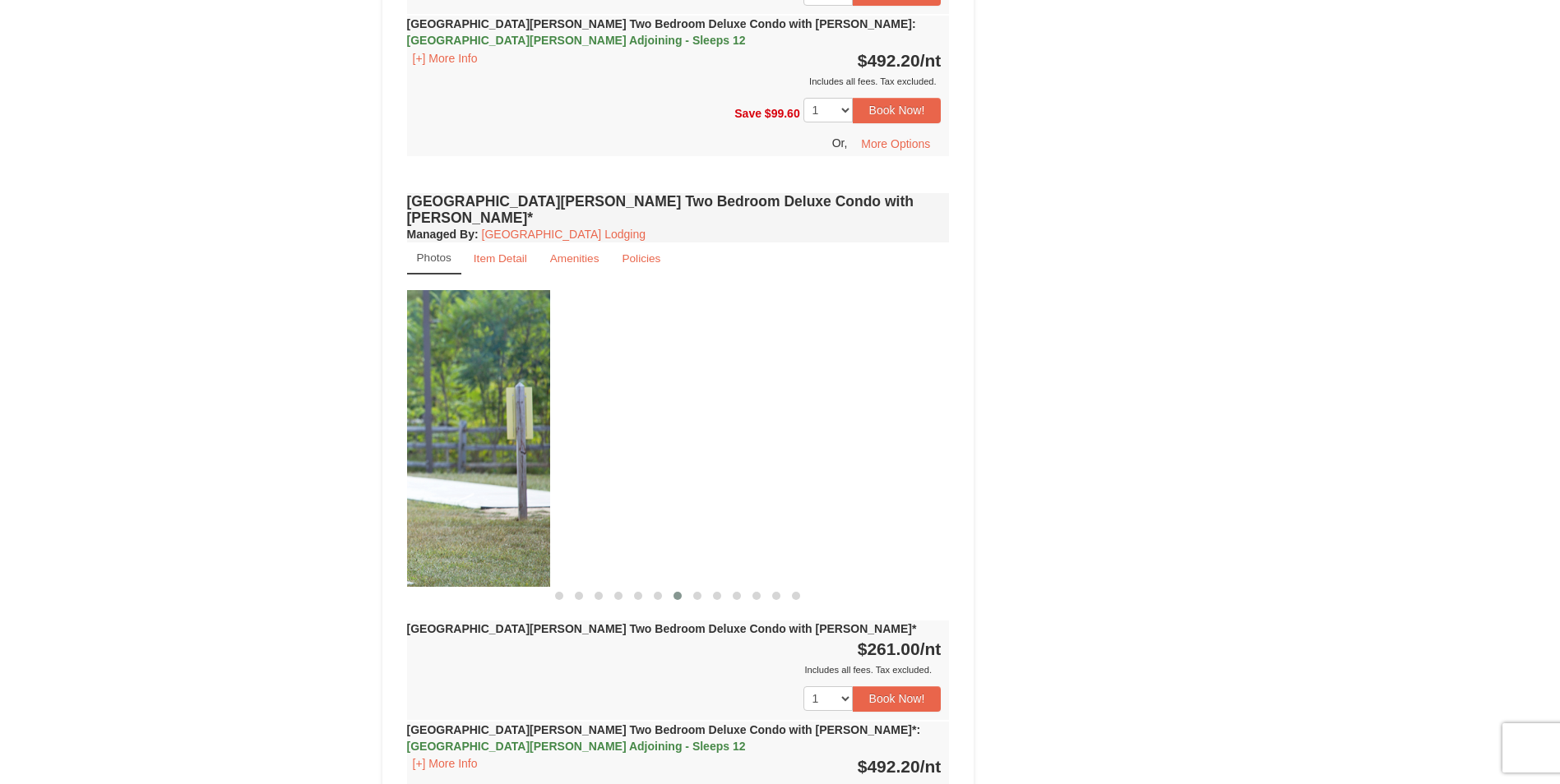
drag, startPoint x: 721, startPoint y: 374, endPoint x: 319, endPoint y: 320, distance: 405.6
click at [320, 320] on div "× <<Back to results Woodstone Meadows - Valley Premium Condos Book from $181.00…" at bounding box center [780, 222] width 1560 height 4933
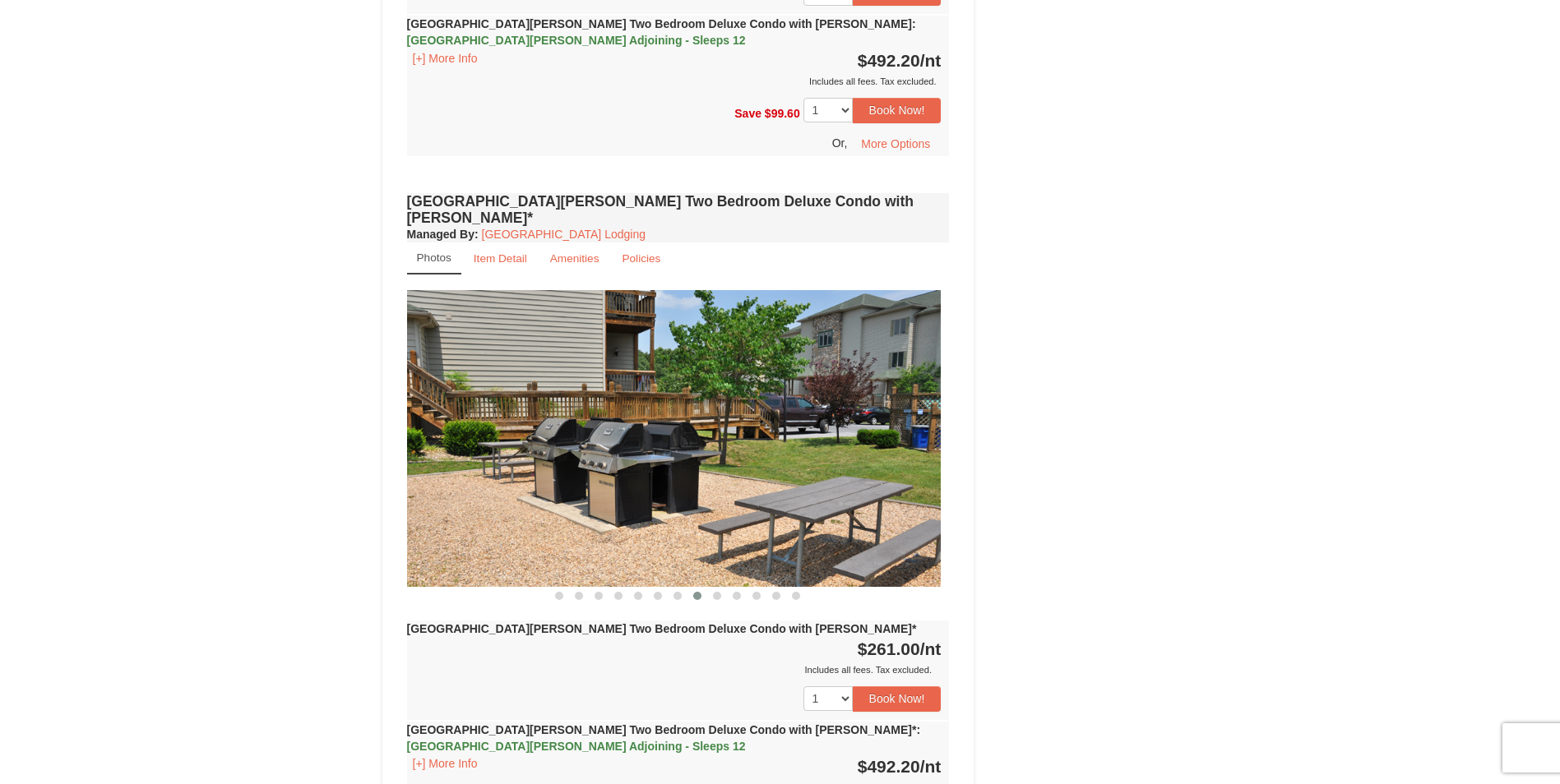
drag, startPoint x: 753, startPoint y: 364, endPoint x: 610, endPoint y: 356, distance: 143.2
click at [613, 356] on img at bounding box center [669, 439] width 543 height 297
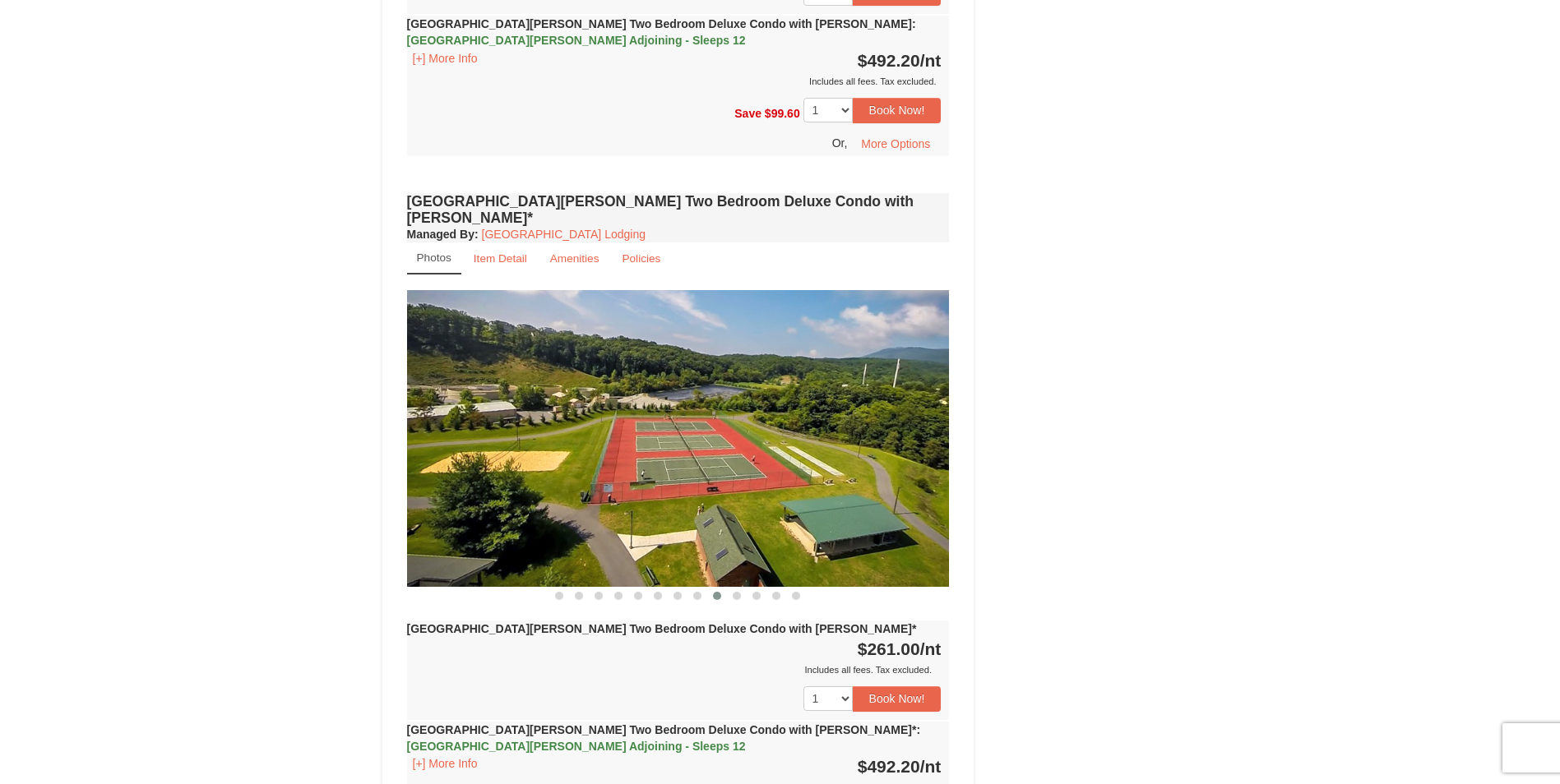
drag, startPoint x: 796, startPoint y: 388, endPoint x: 587, endPoint y: 358, distance: 211.1
click at [587, 358] on img at bounding box center [679, 439] width 543 height 297
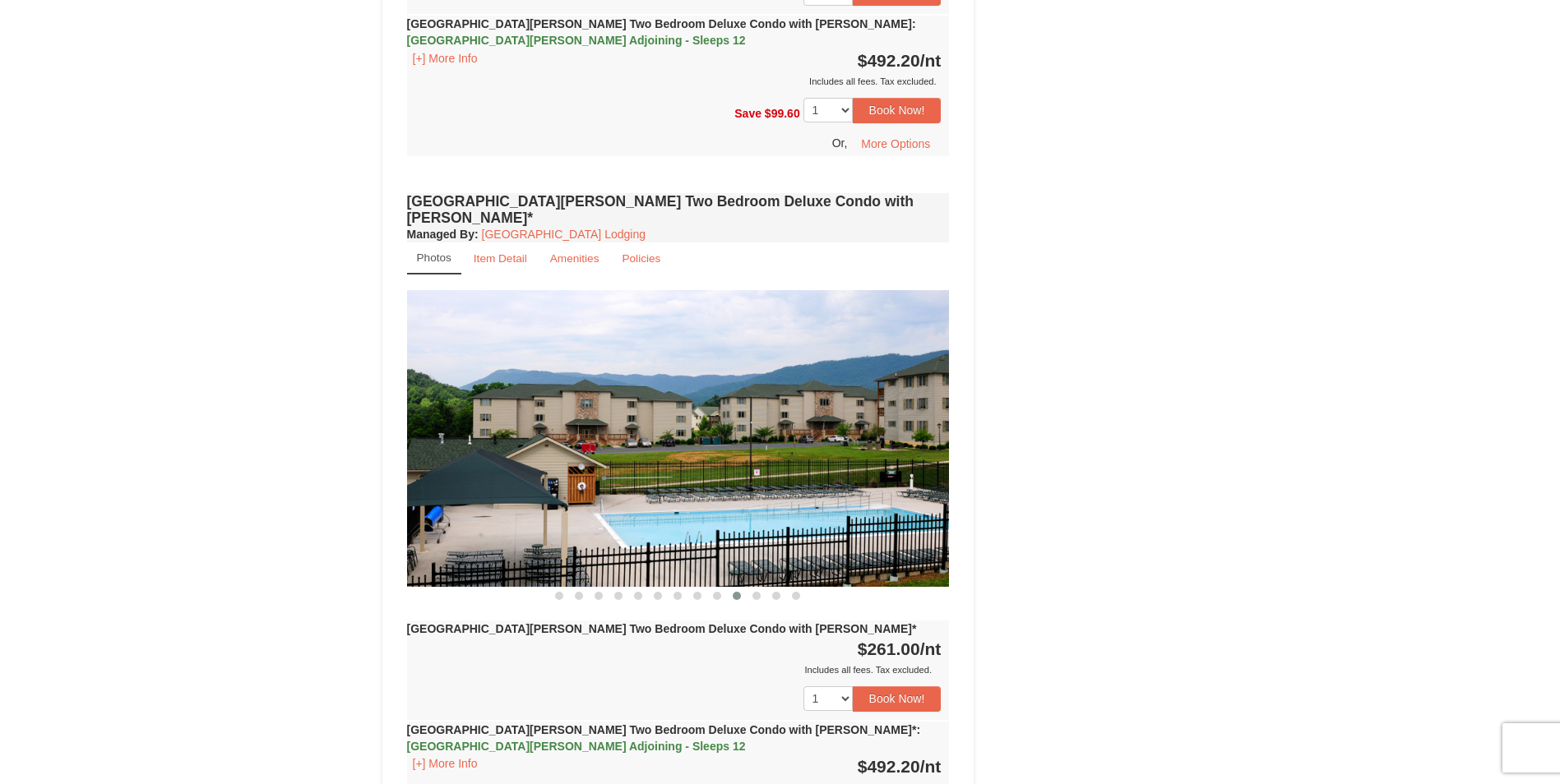
drag, startPoint x: 793, startPoint y: 385, endPoint x: 667, endPoint y: 365, distance: 127.6
click at [671, 366] on img at bounding box center [679, 439] width 543 height 297
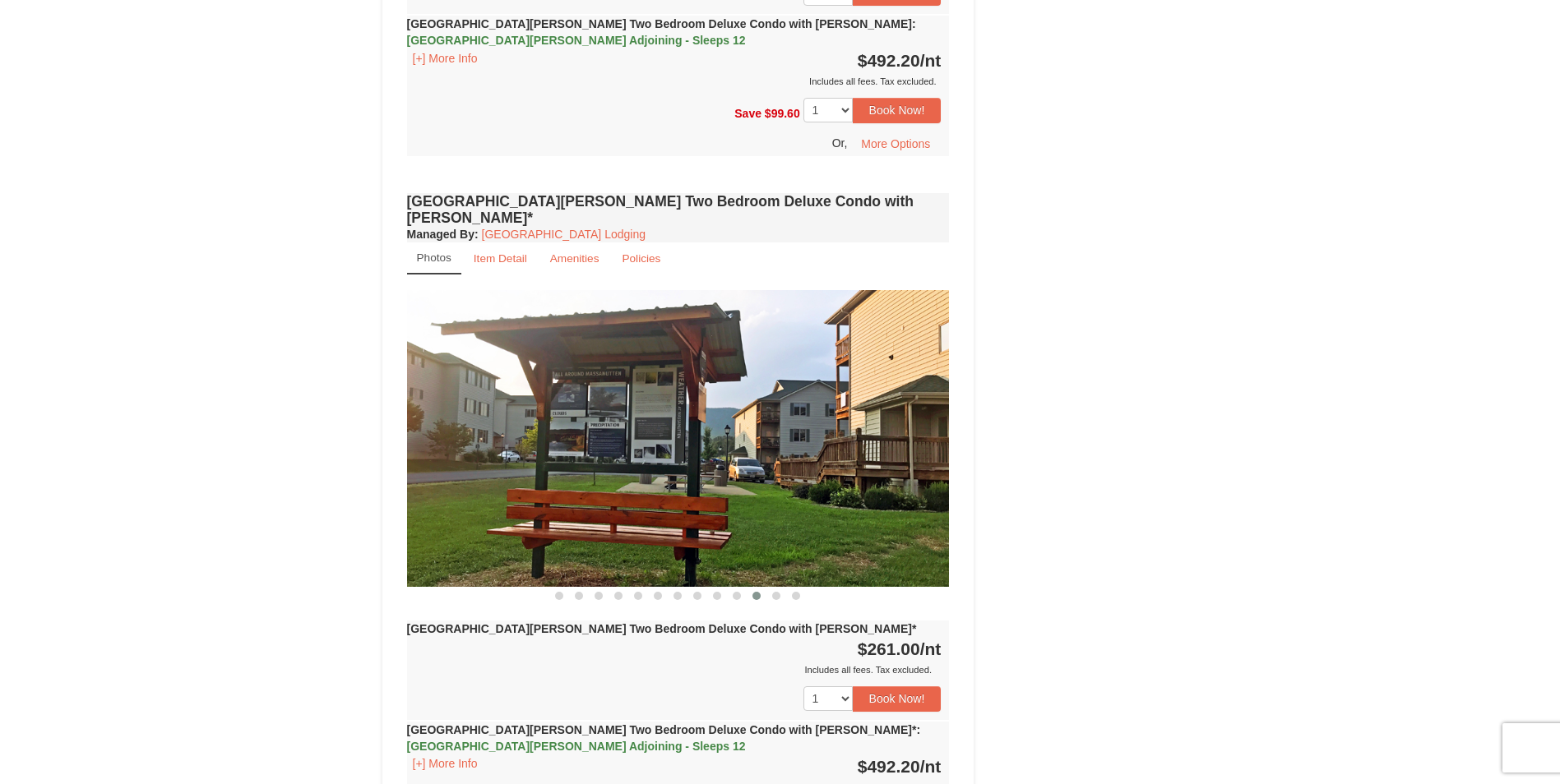
drag, startPoint x: 805, startPoint y: 386, endPoint x: 612, endPoint y: 361, distance: 194.6
click at [612, 361] on img at bounding box center [679, 439] width 543 height 297
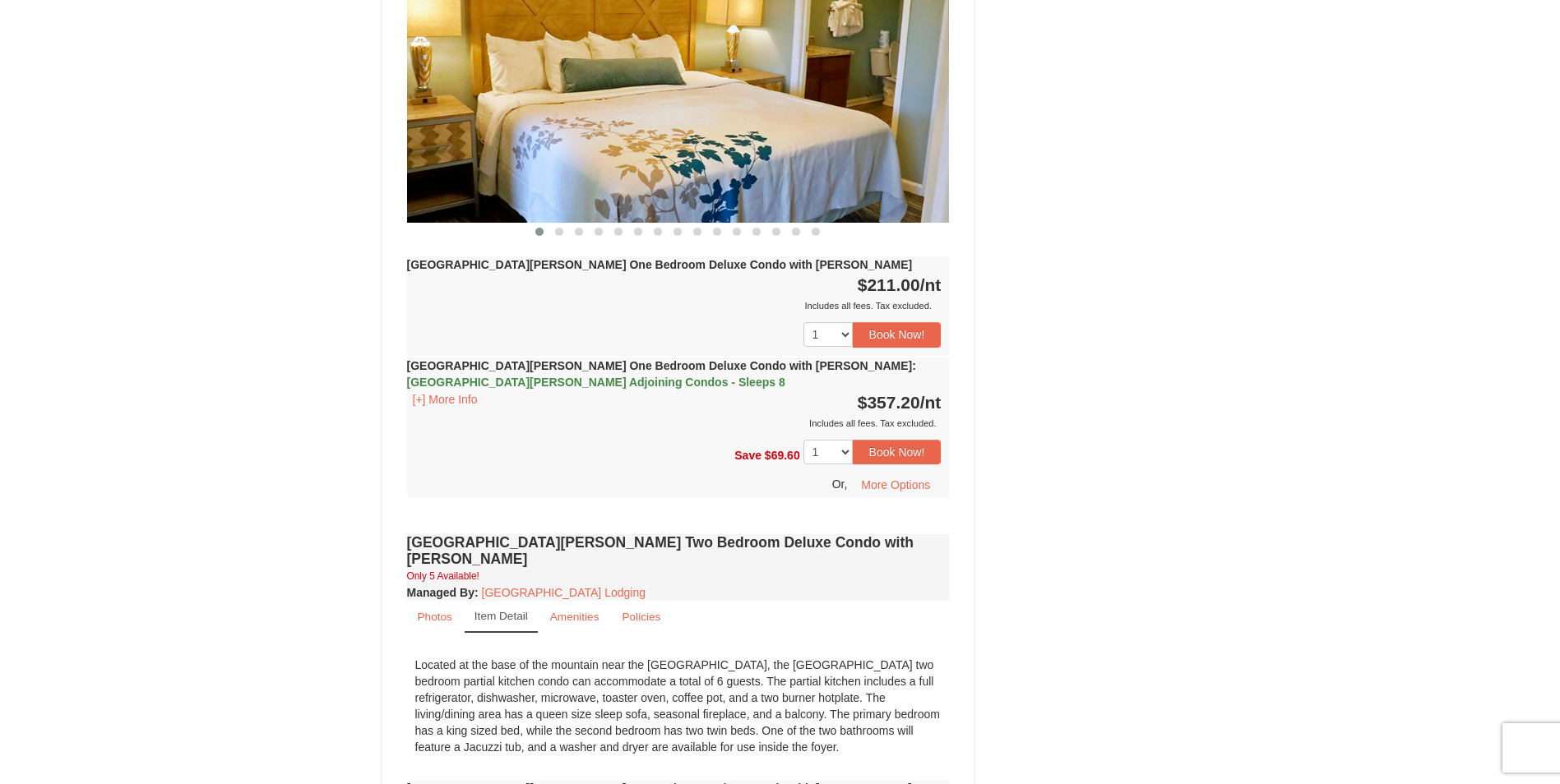
scroll to position [1480, 0]
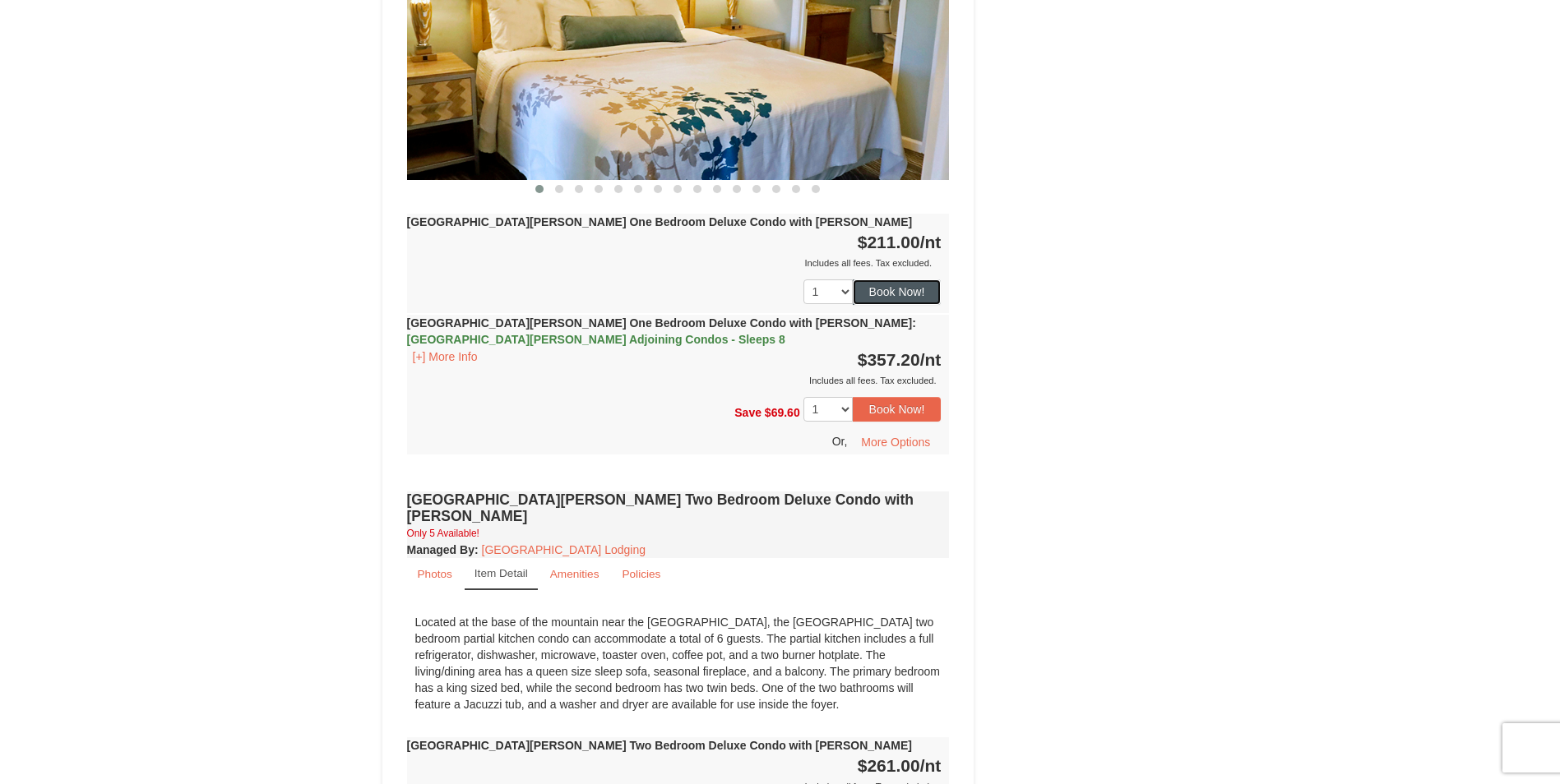
click at [887, 280] on button "Book Now!" at bounding box center [897, 292] width 88 height 25
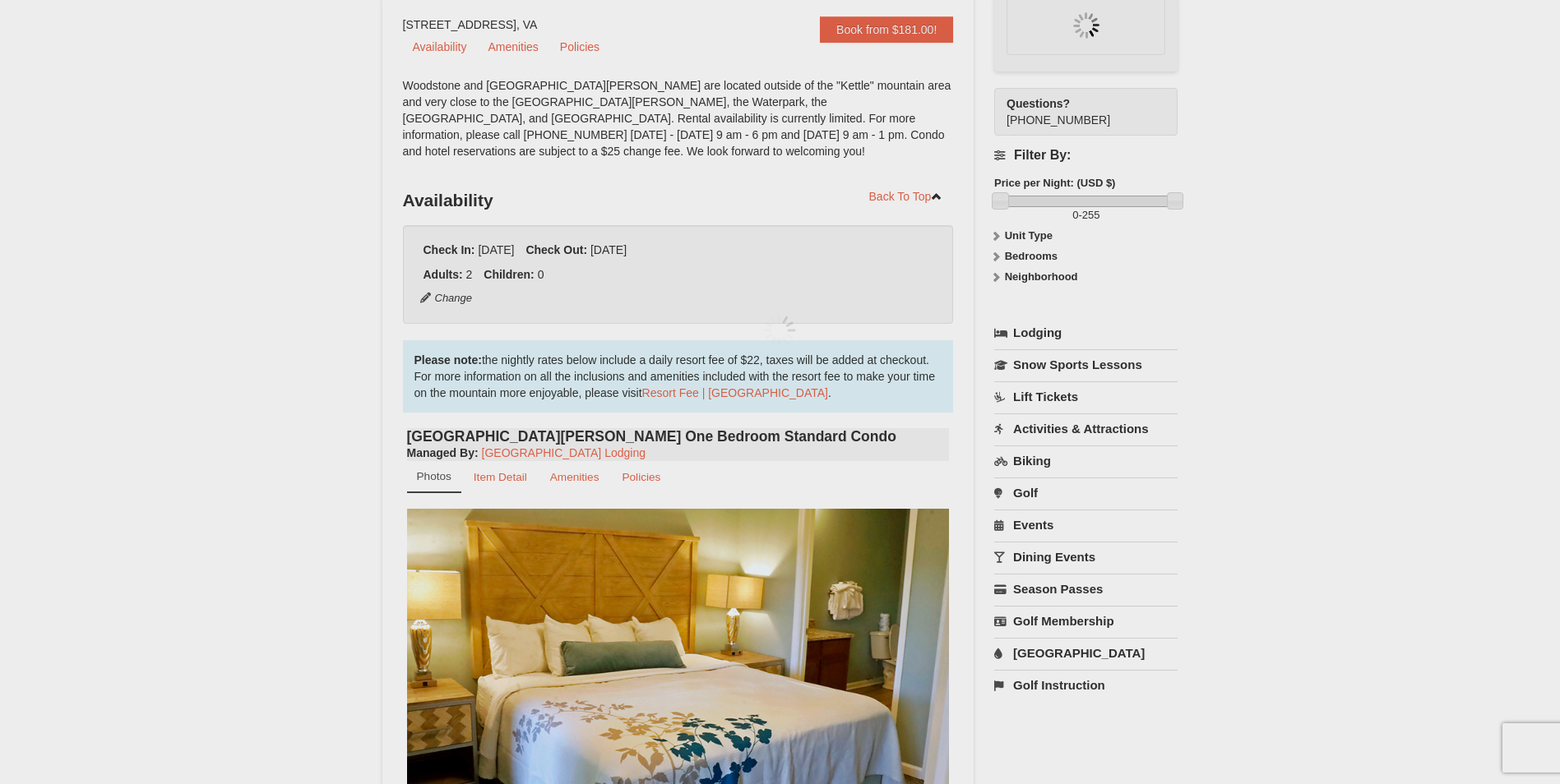
scroll to position [161, 0]
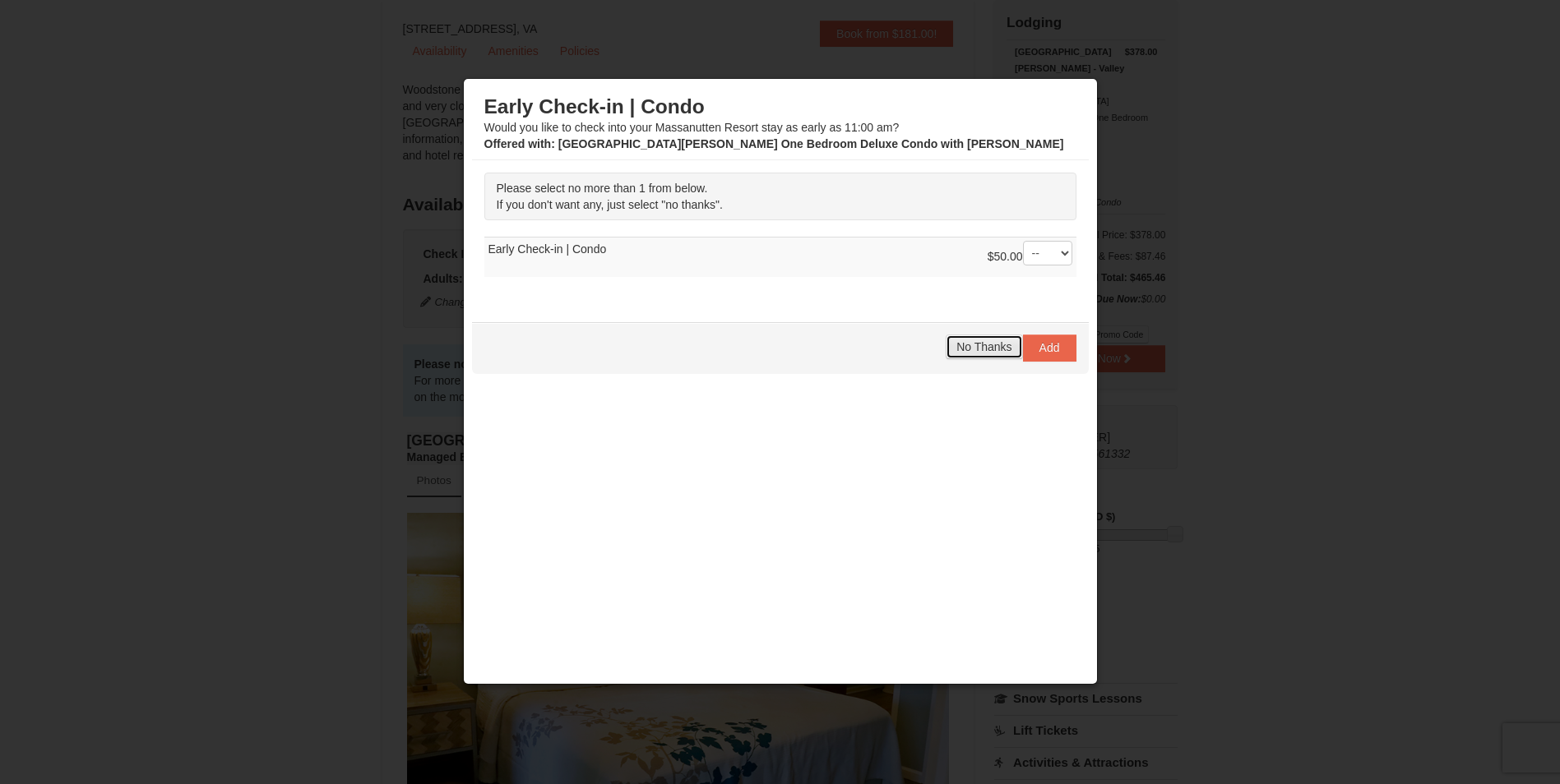
click at [992, 343] on span "No Thanks" at bounding box center [984, 346] width 55 height 13
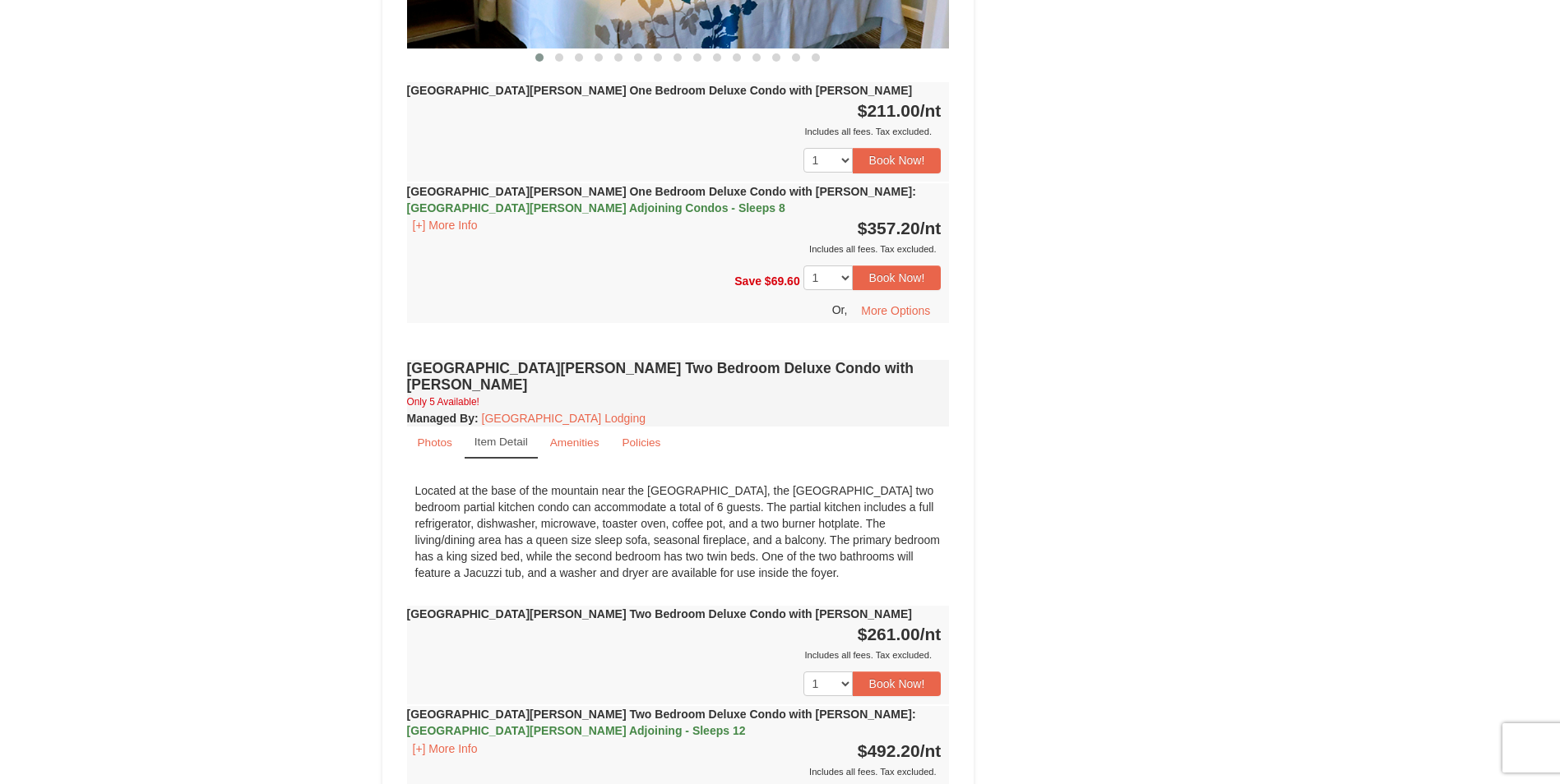
scroll to position [1640, 0]
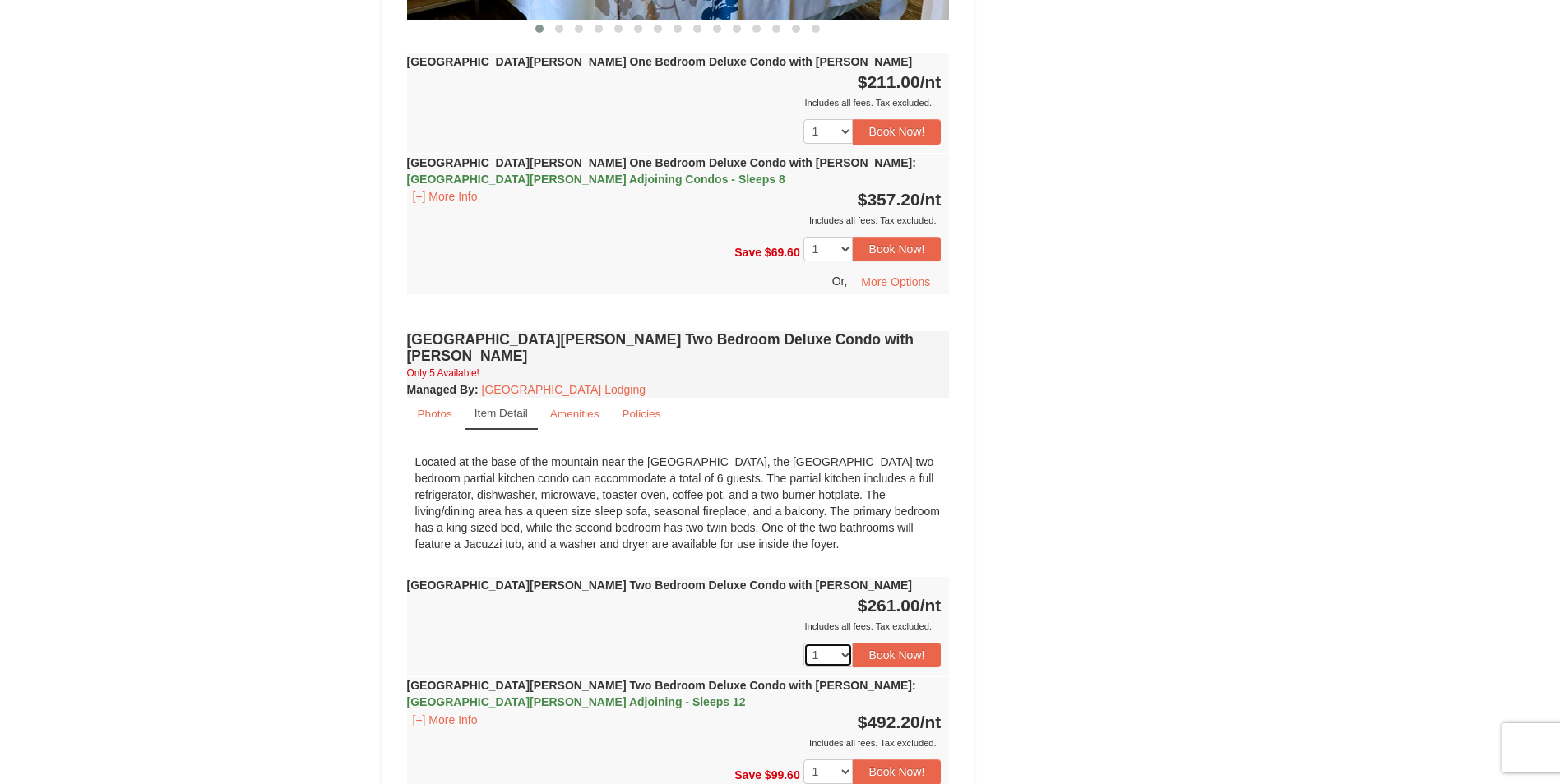
click at [847, 643] on select "1 2 3 4 5" at bounding box center [827, 655] width 49 height 25
click at [893, 643] on button "Book Now!" at bounding box center [897, 655] width 88 height 25
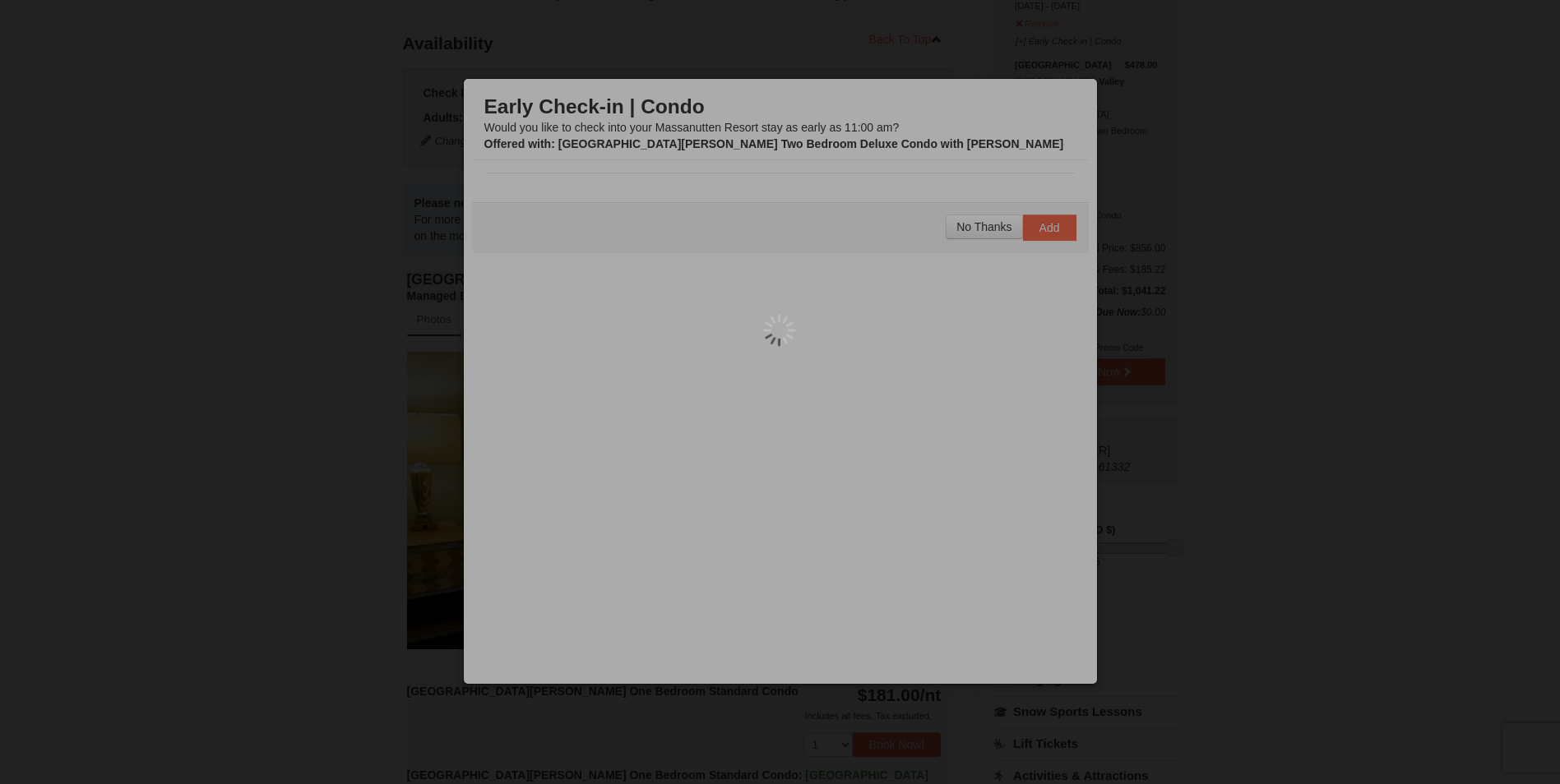
scroll to position [161, 0]
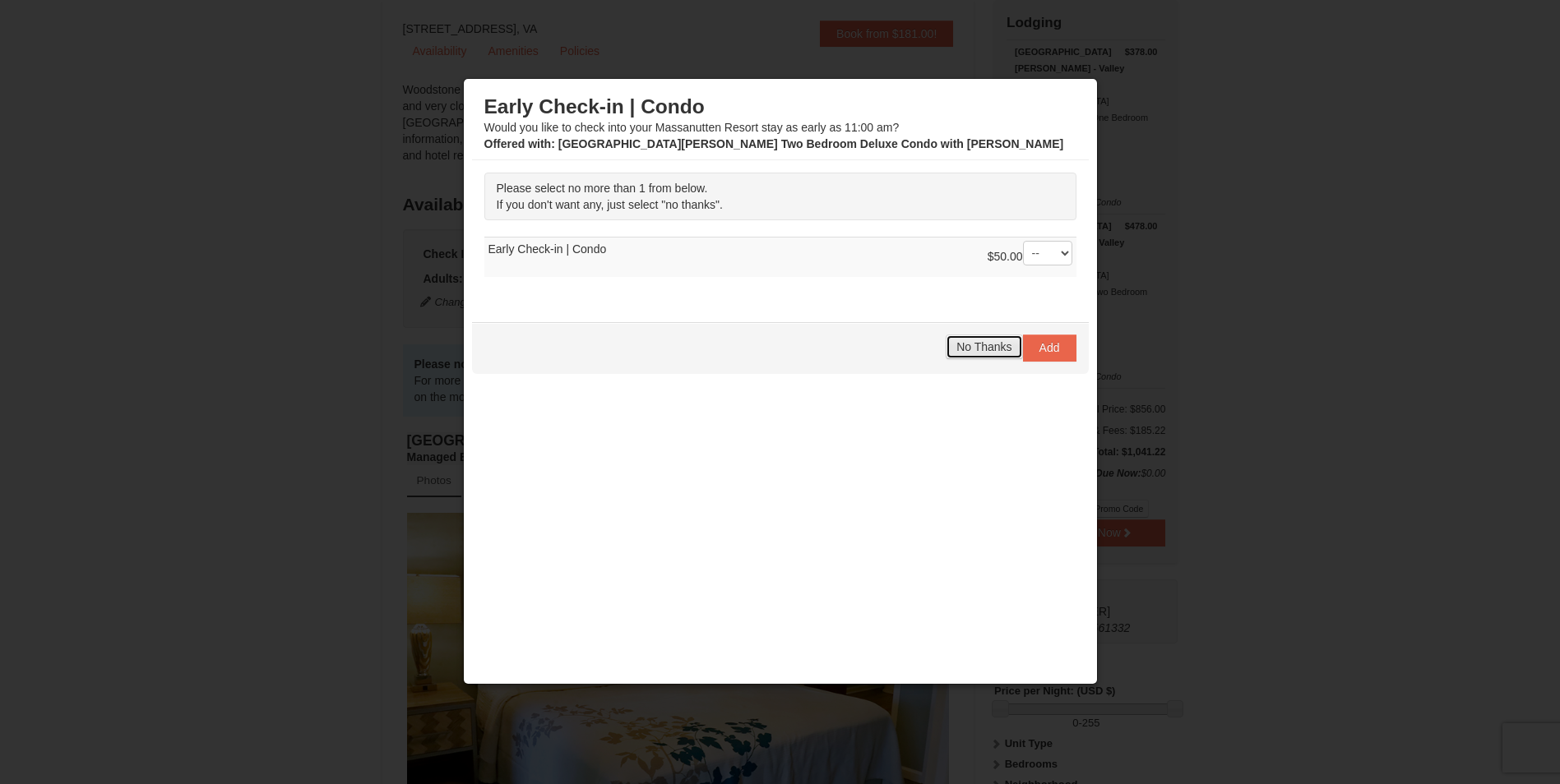
click at [967, 352] on span "No Thanks" at bounding box center [984, 346] width 55 height 13
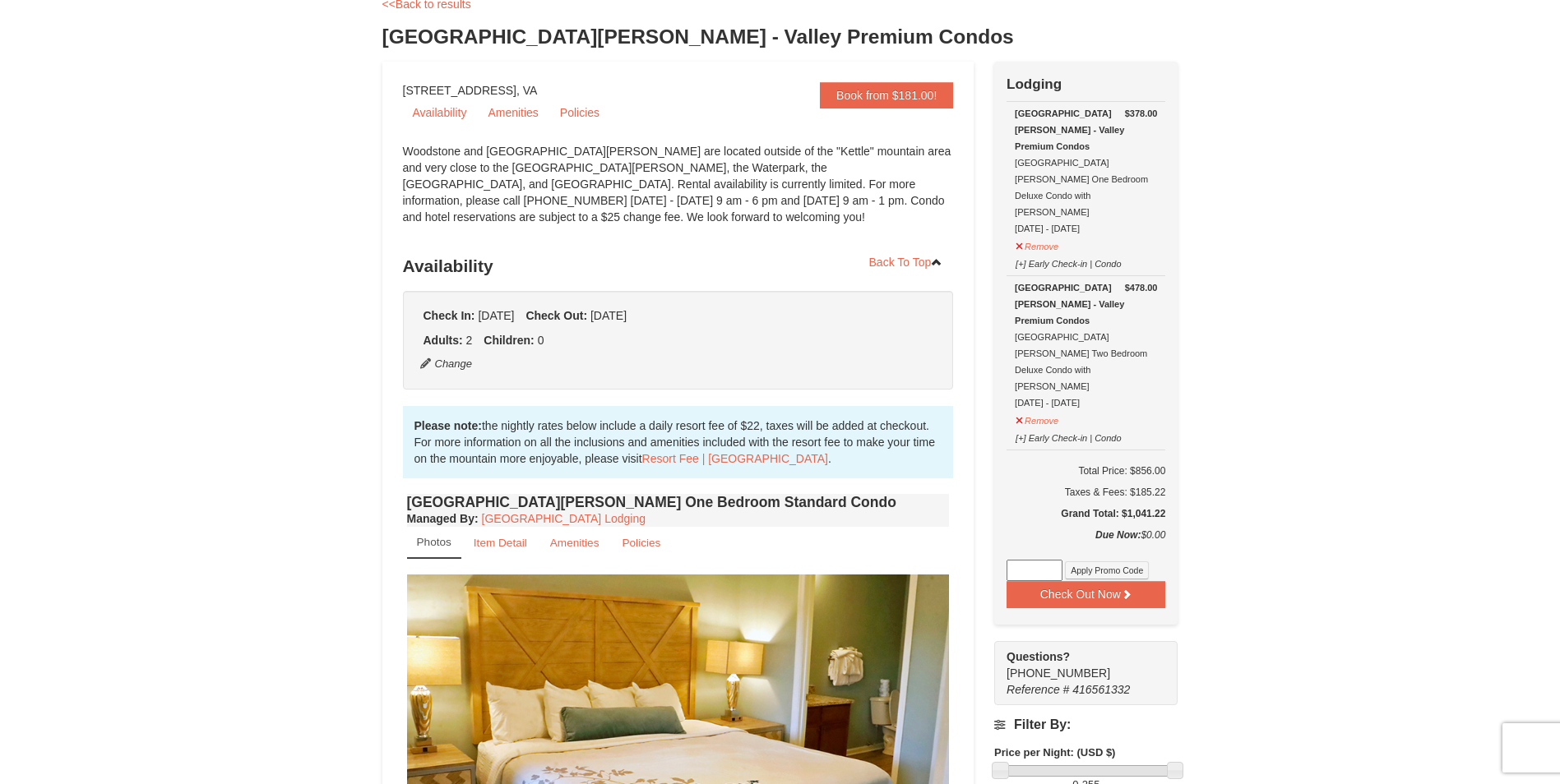
scroll to position [0, 0]
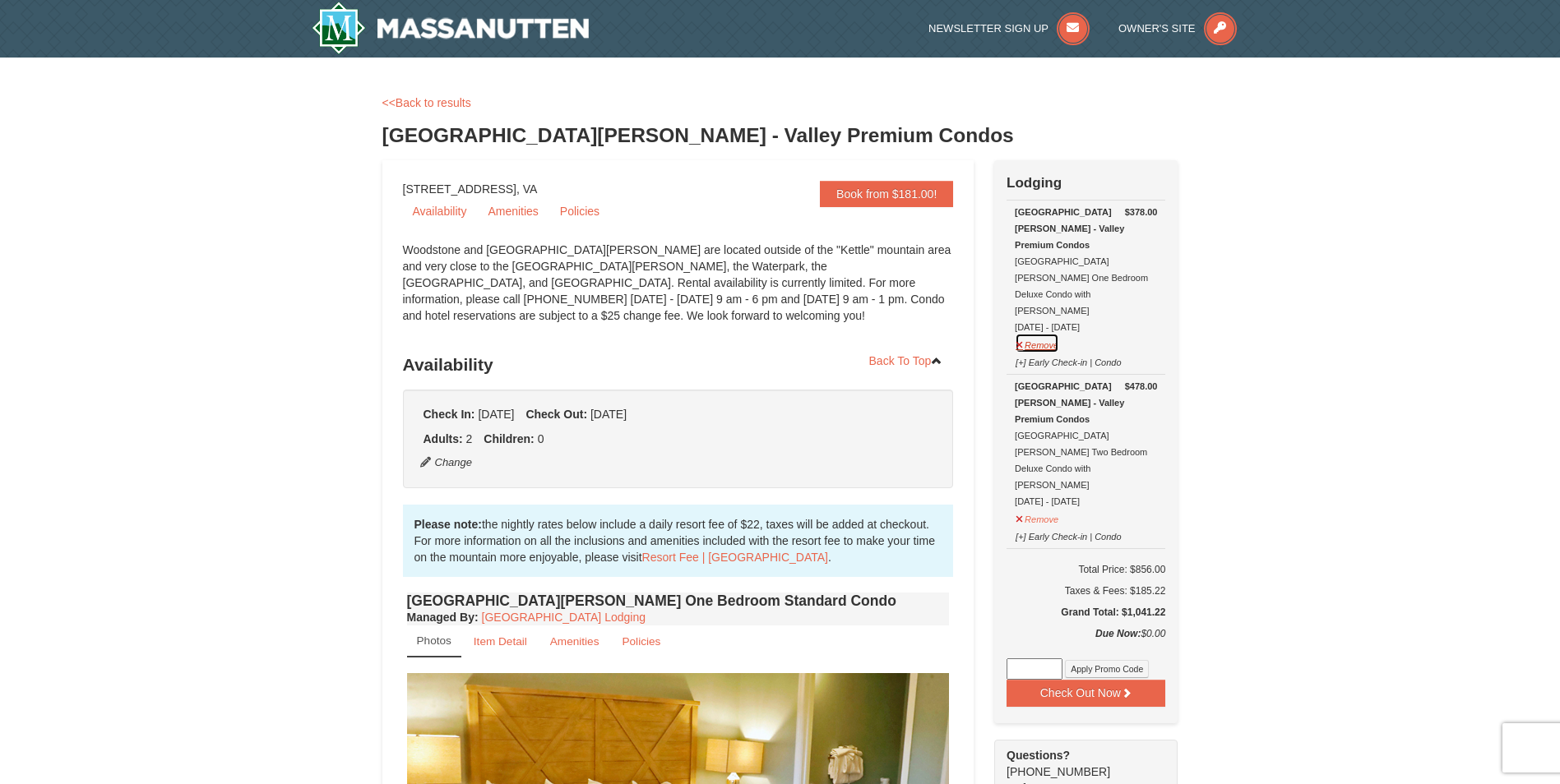
click at [1033, 333] on button "Remove" at bounding box center [1037, 343] width 45 height 21
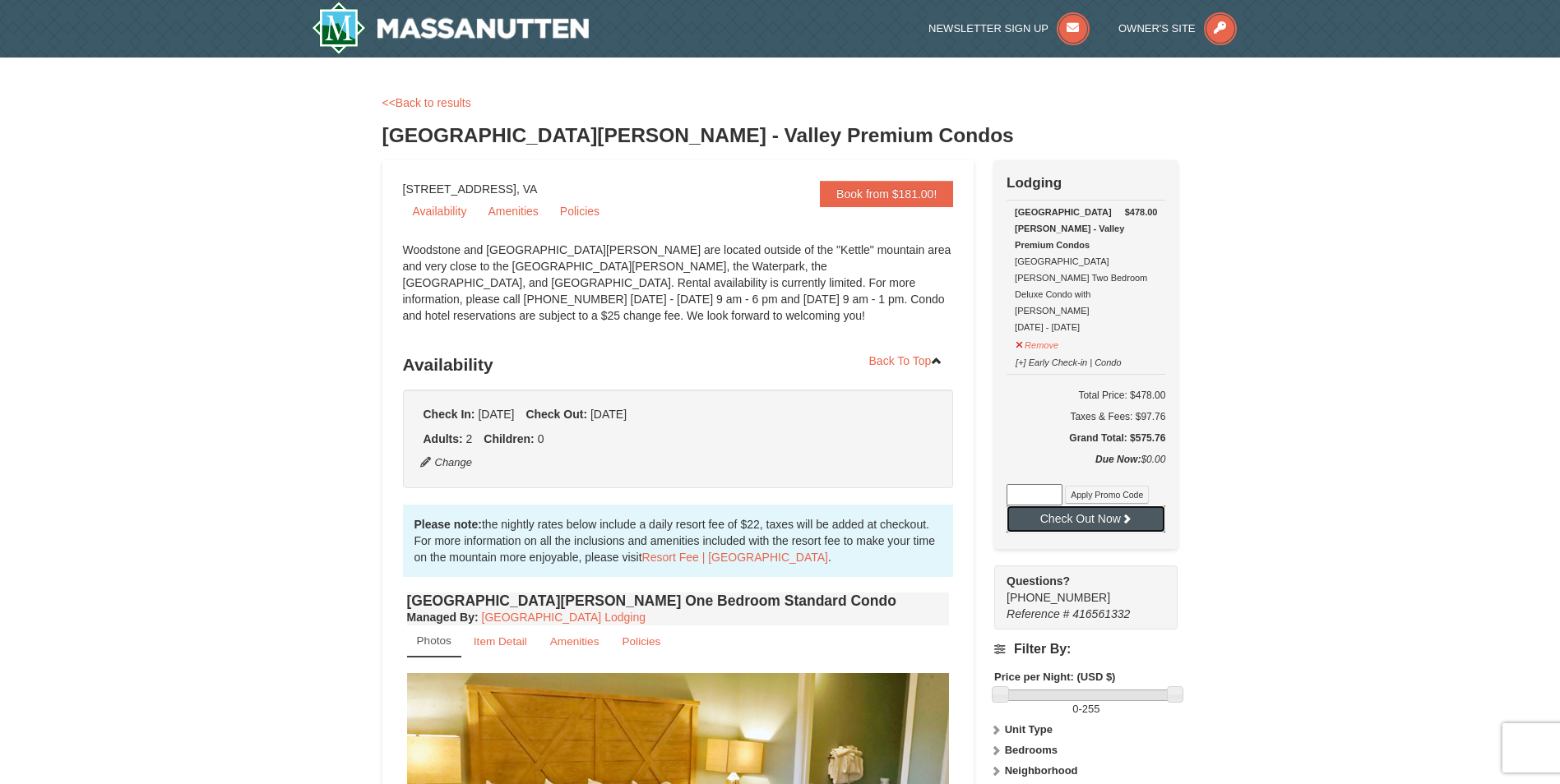
click at [1077, 506] on button "Check Out Now" at bounding box center [1086, 519] width 159 height 27
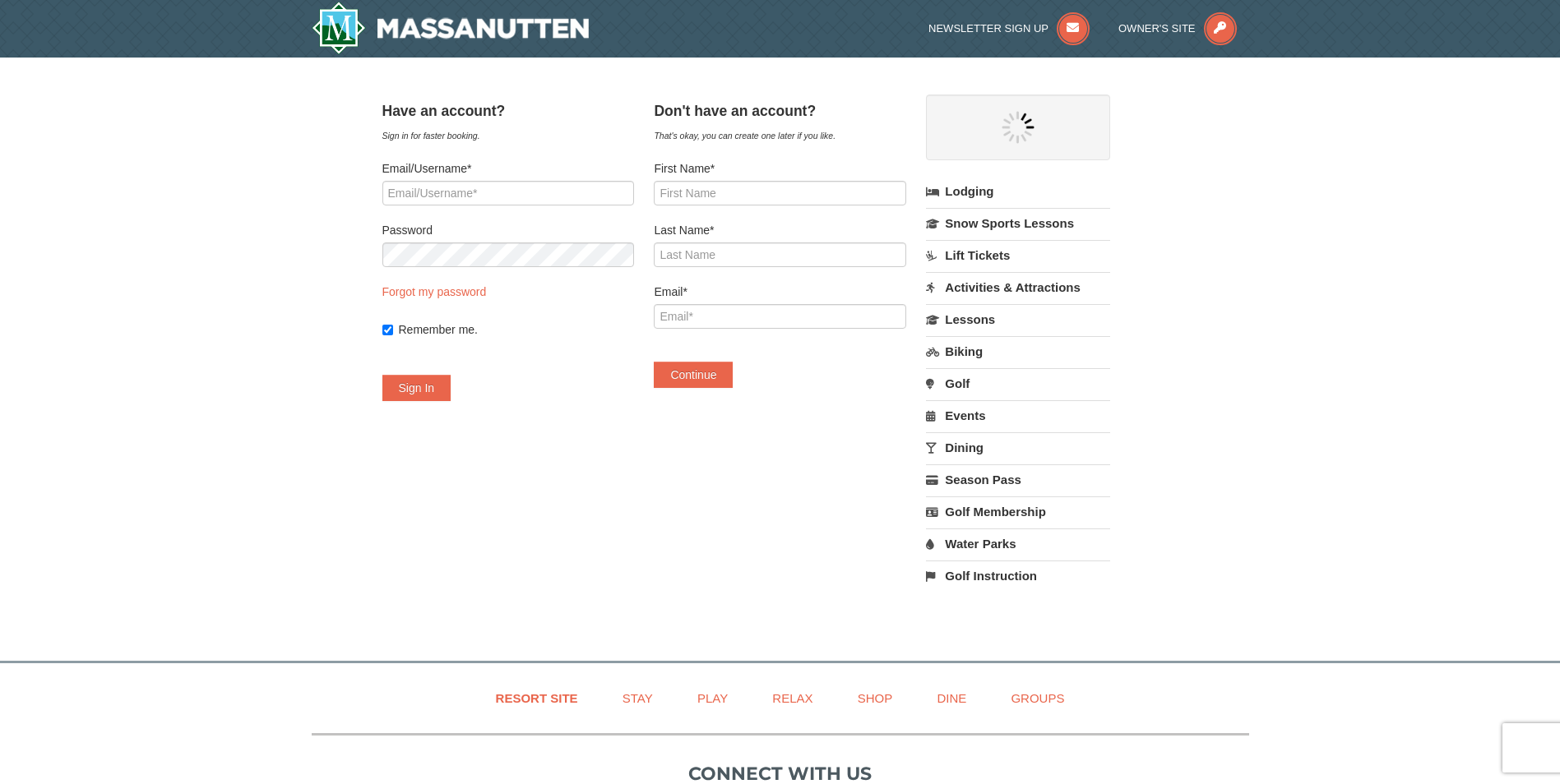
select select "10"
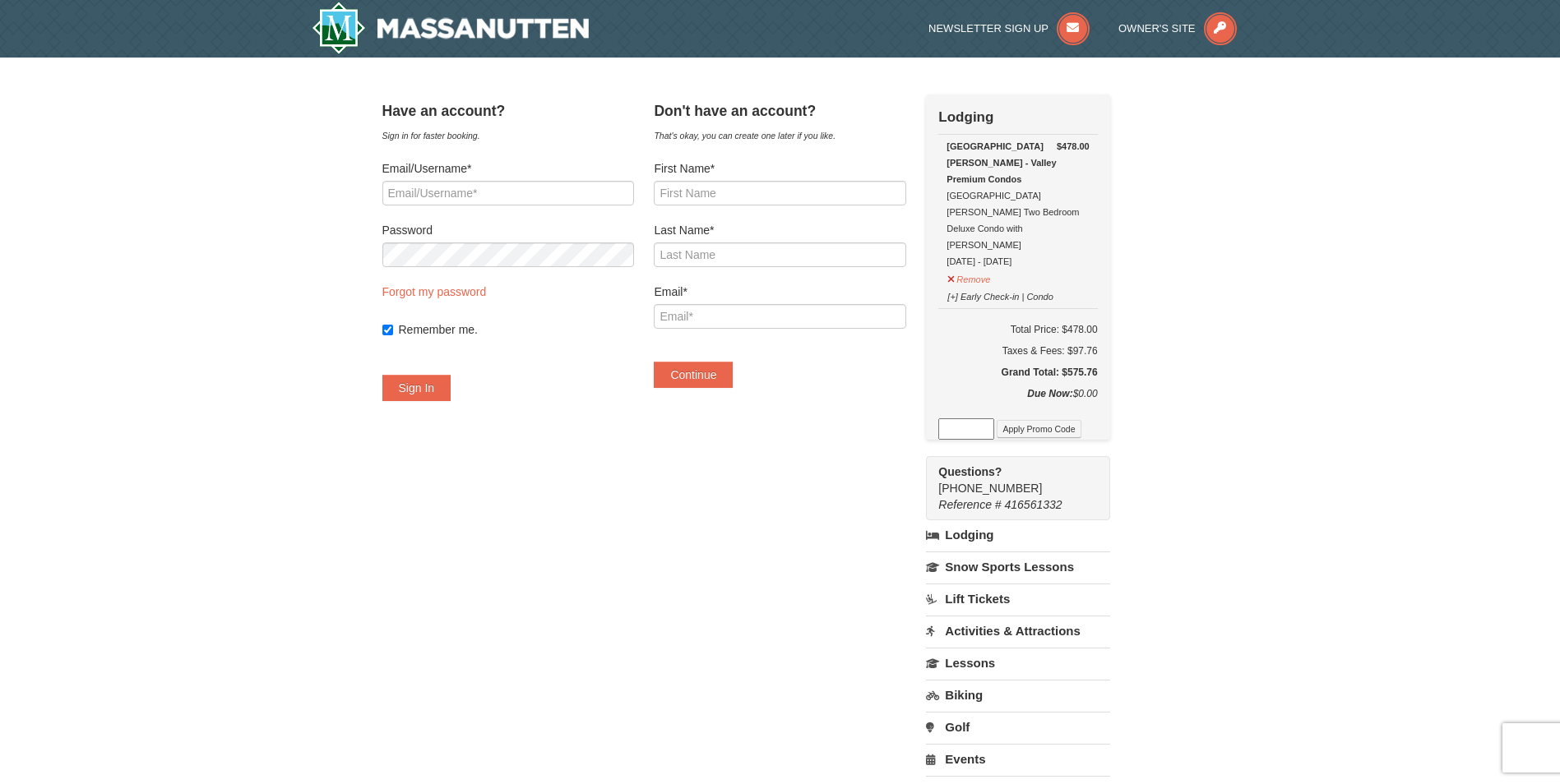
select select "10"
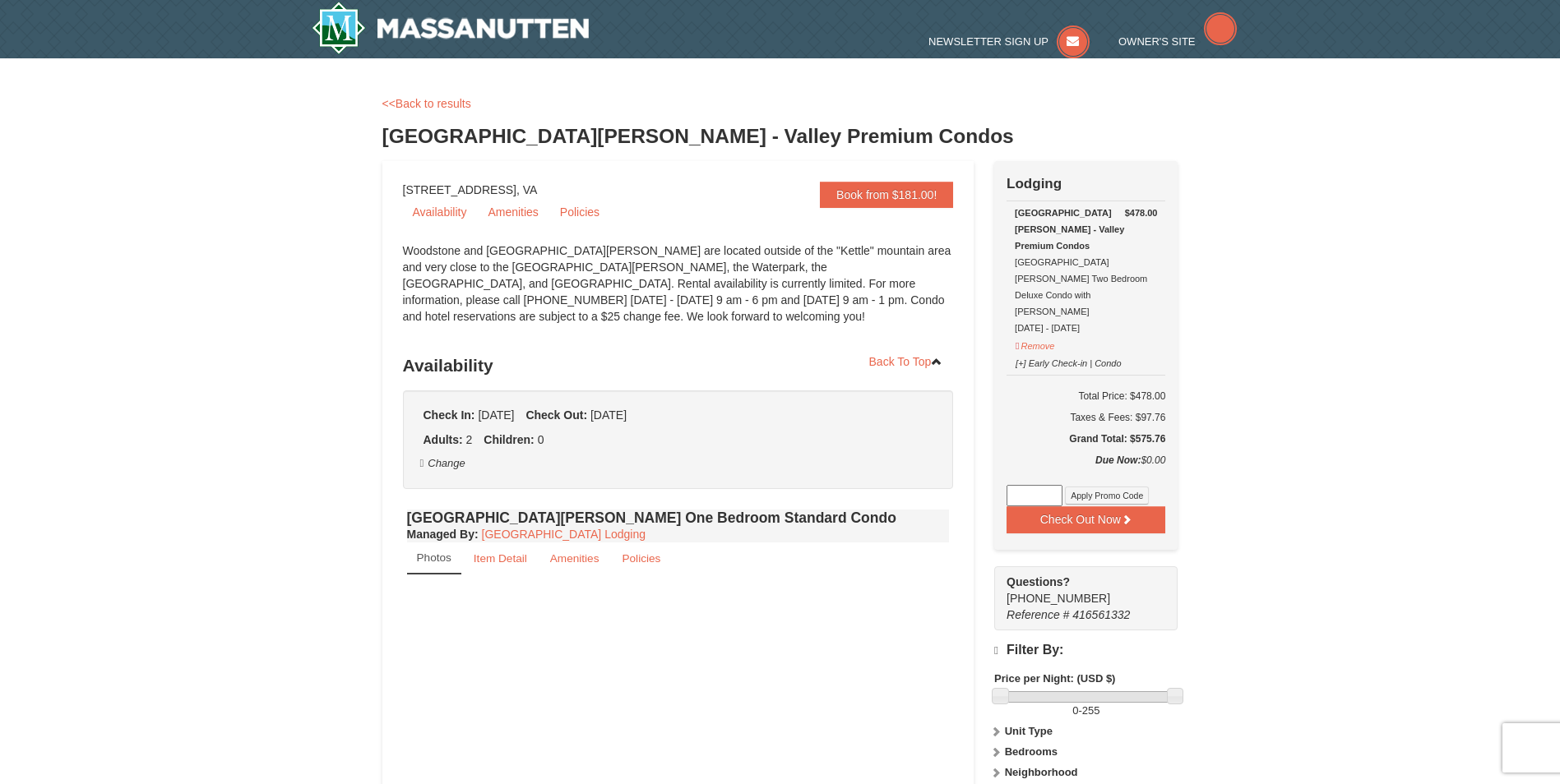
select select "10"
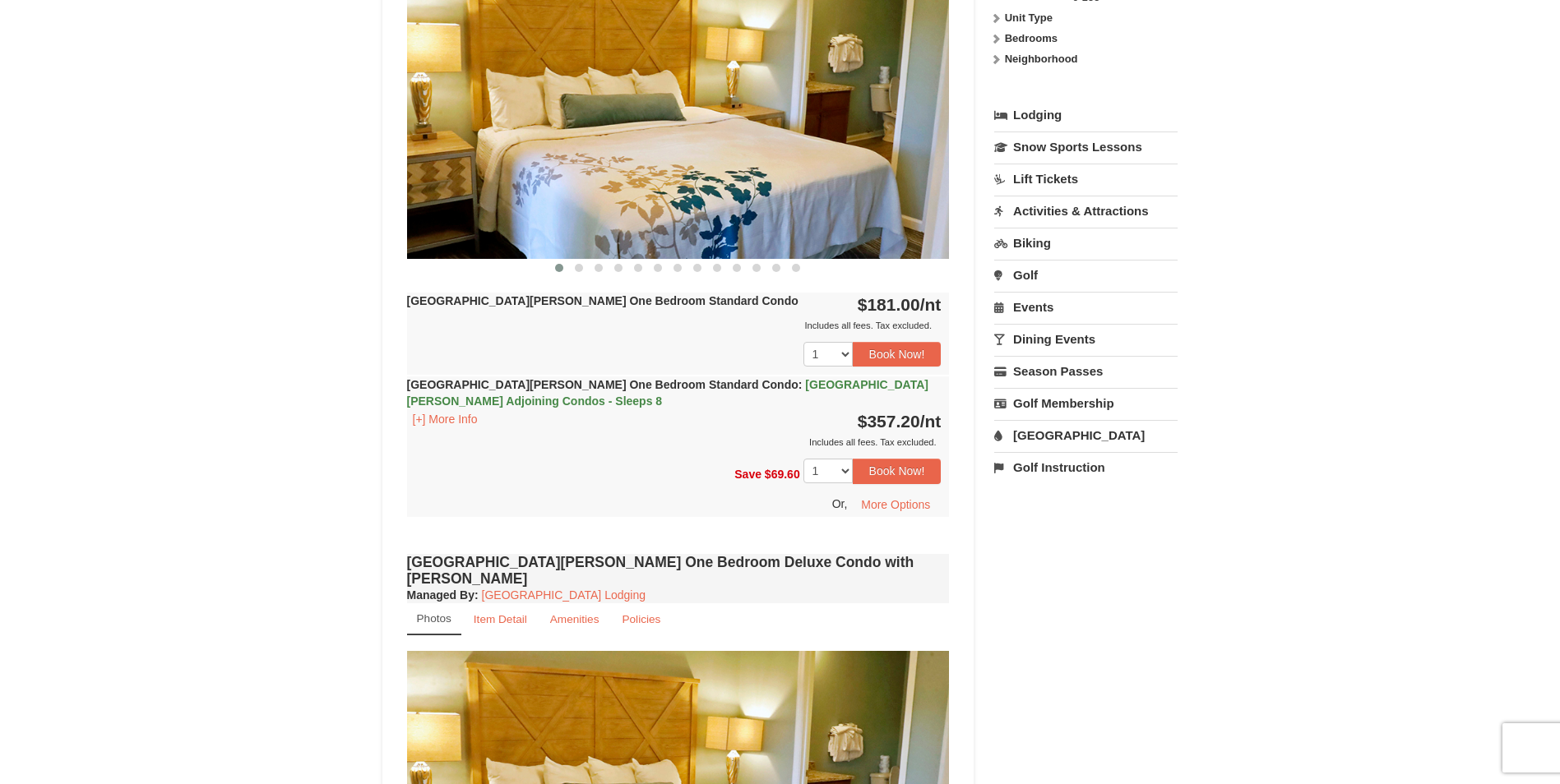
scroll to position [740, 0]
